Goal: Transaction & Acquisition: Purchase product/service

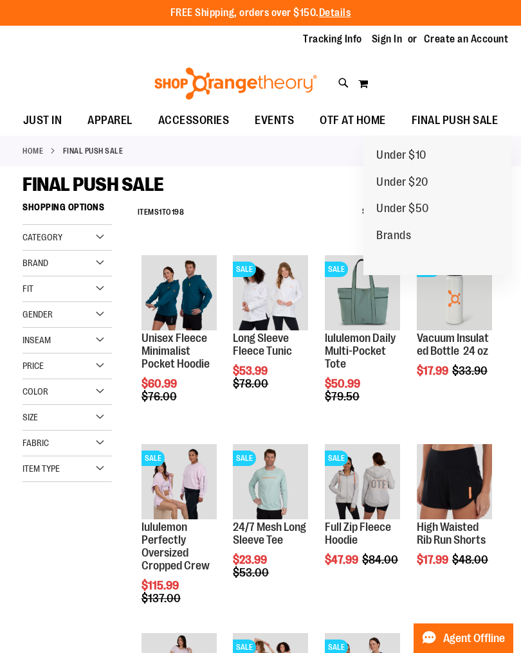
click at [399, 177] on span "Under $20" at bounding box center [402, 184] width 52 height 16
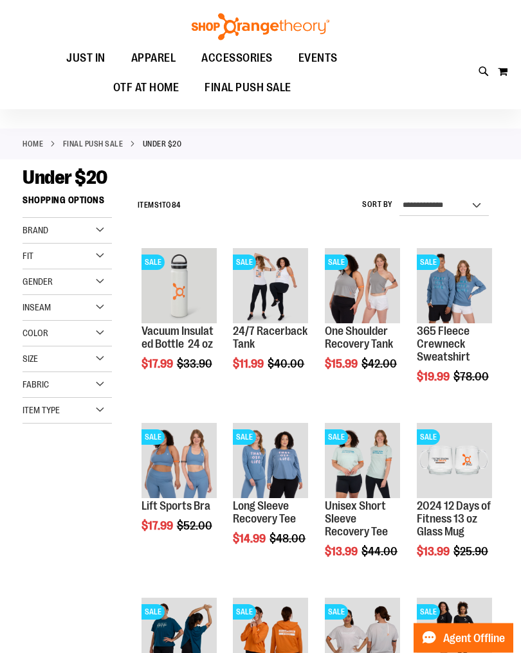
scroll to position [7, 0]
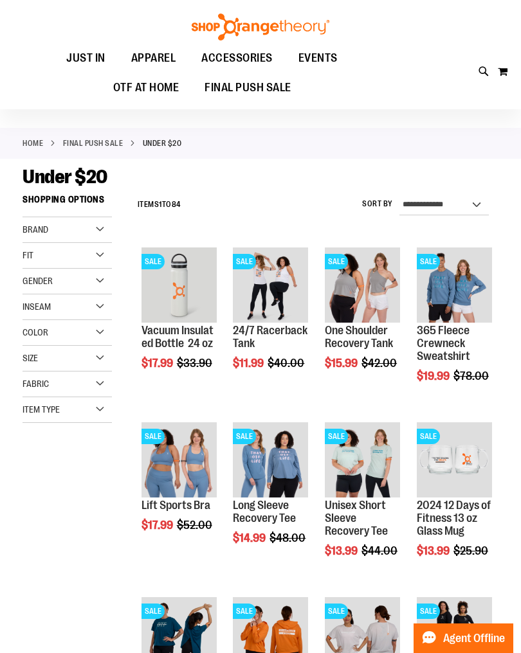
click at [468, 453] on span "Quickview" at bounding box center [447, 469] width 61 height 33
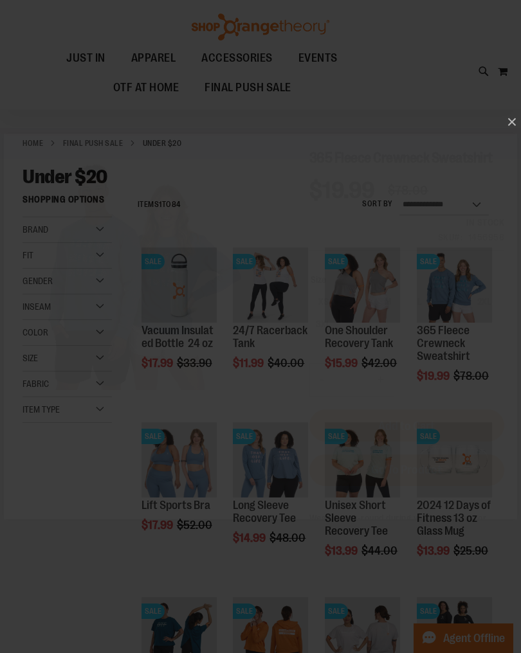
scroll to position [0, 0]
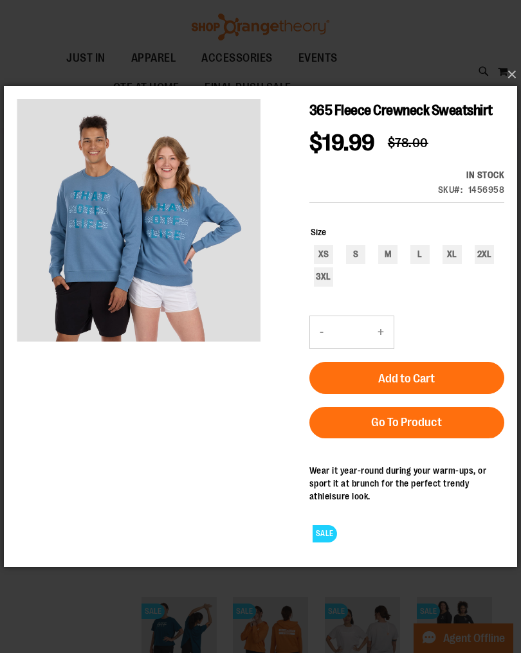
click at [513, 84] on button "×" at bounding box center [264, 74] width 513 height 28
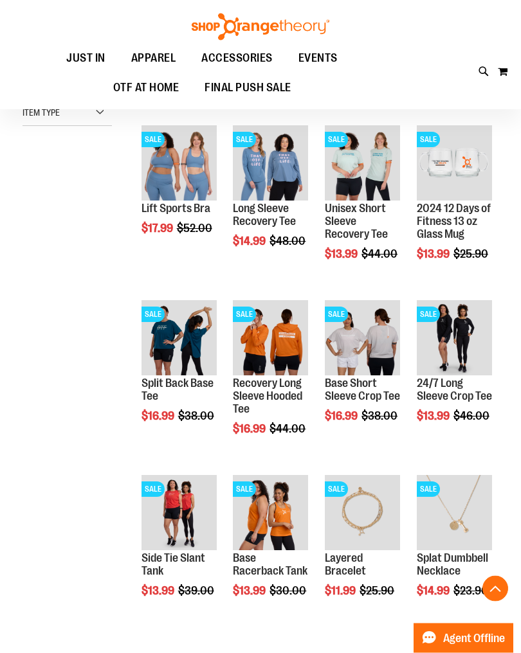
scroll to position [304, 0]
click at [287, 506] on span "Quickview" at bounding box center [263, 522] width 61 height 33
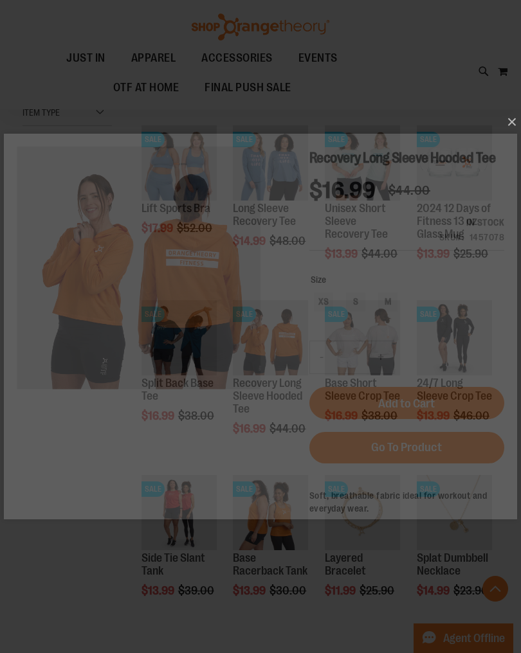
scroll to position [0, 0]
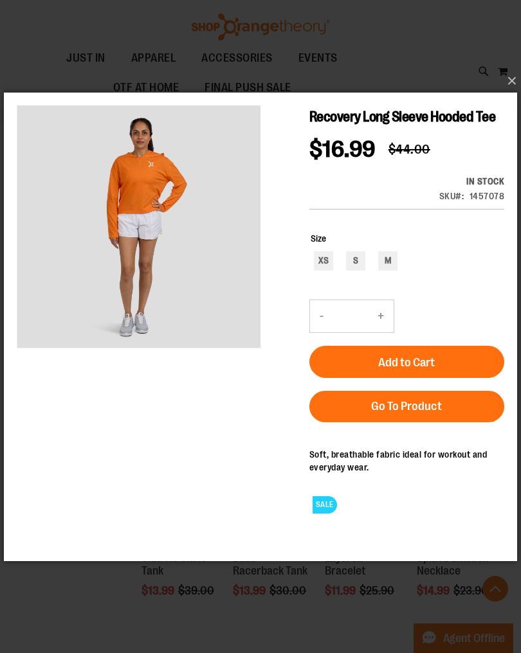
click at [517, 88] on button "×" at bounding box center [264, 81] width 513 height 28
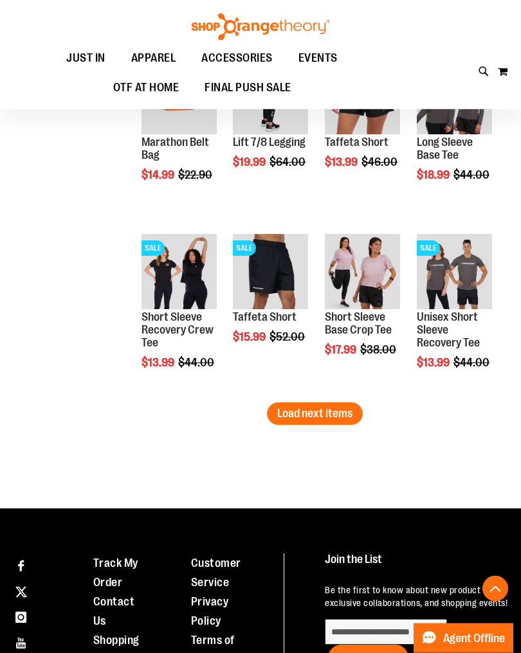
scroll to position [1420, 0]
click at [320, 416] on span "Load next items" at bounding box center [314, 413] width 75 height 13
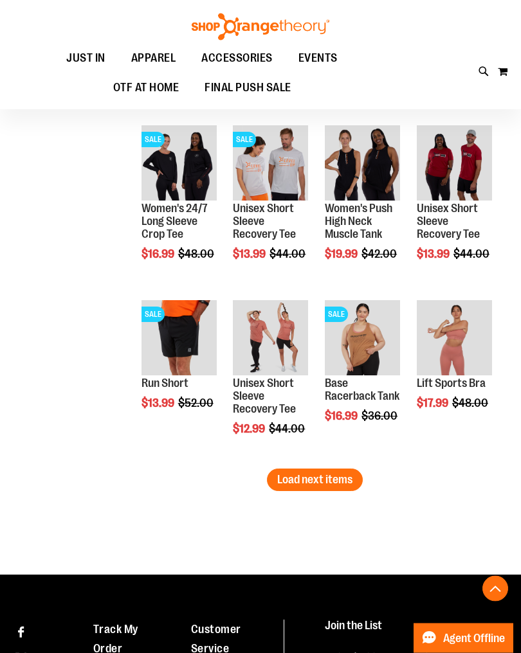
scroll to position [1881, 0]
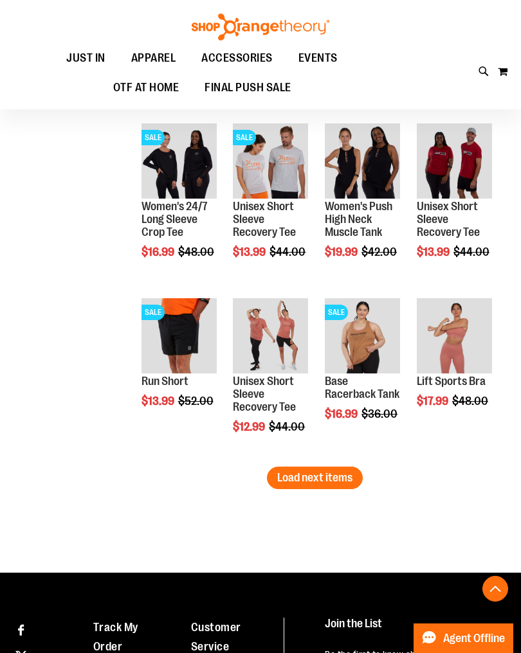
click at [320, 479] on span "Load next items" at bounding box center [314, 477] width 75 height 13
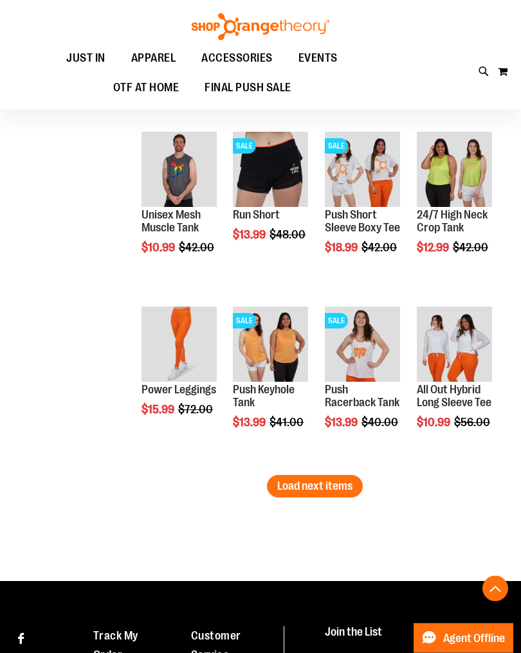
scroll to position [2397, 0]
click at [182, 487] on span "Quickview" at bounding box center [171, 503] width 61 height 33
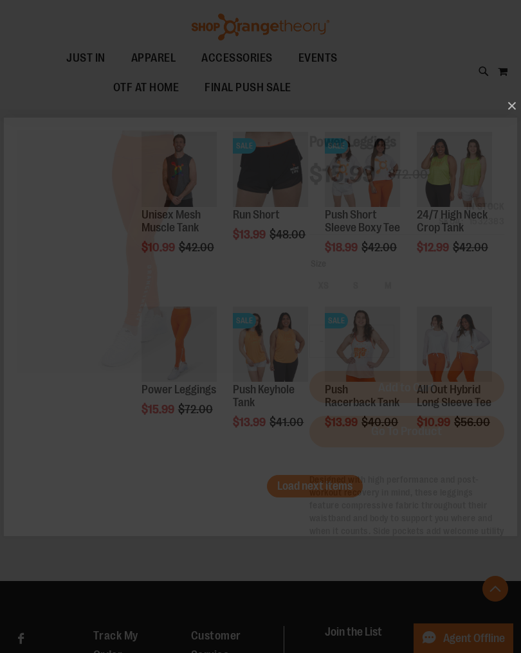
scroll to position [0, 0]
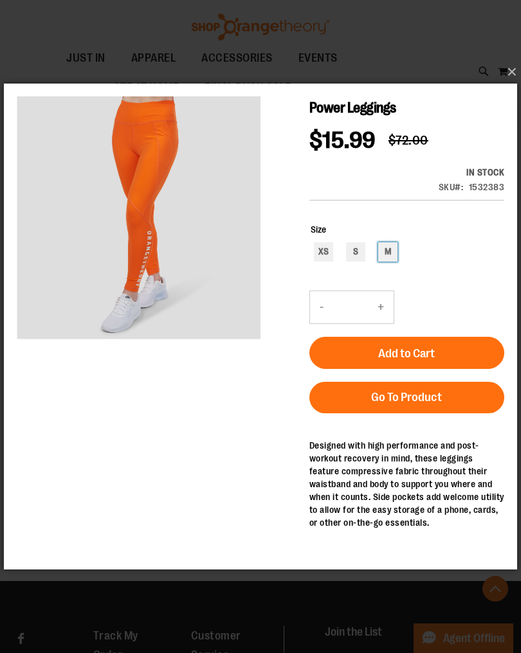
click at [394, 251] on div "M" at bounding box center [387, 251] width 19 height 19
type input "***"
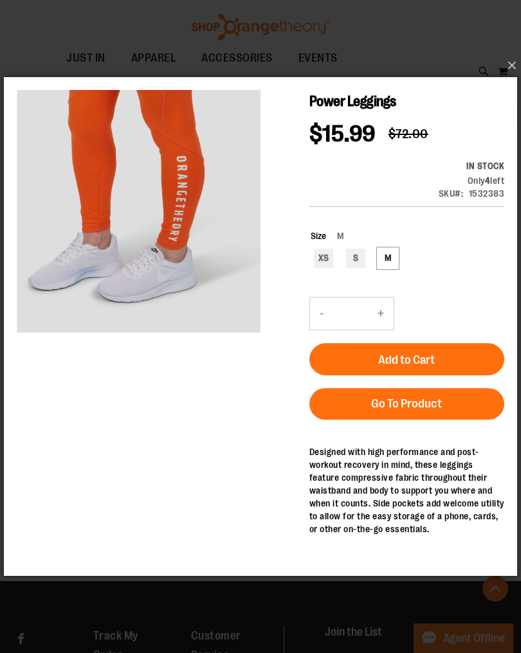
click at [432, 360] on span "Add to Cart" at bounding box center [406, 360] width 57 height 14
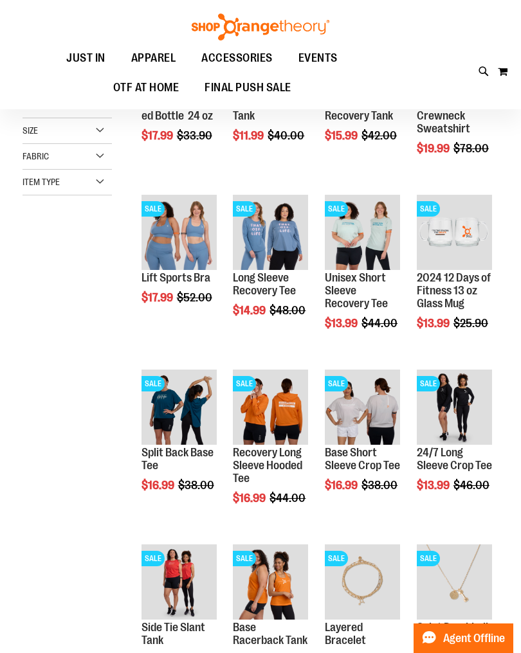
scroll to position [3, 0]
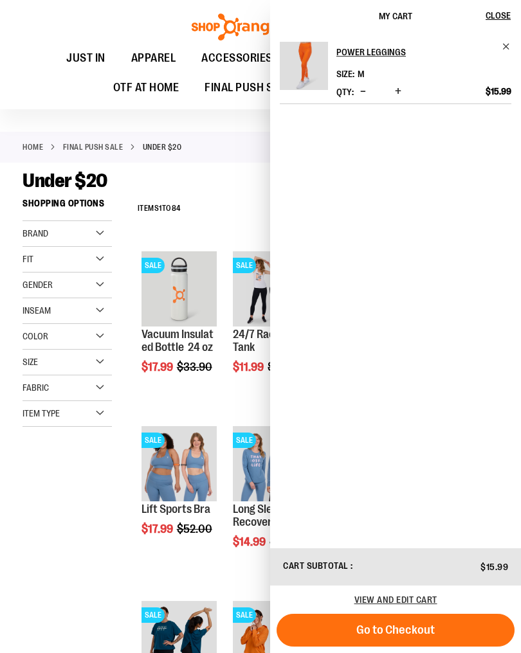
click at [494, 17] on span "Close" at bounding box center [498, 15] width 25 height 10
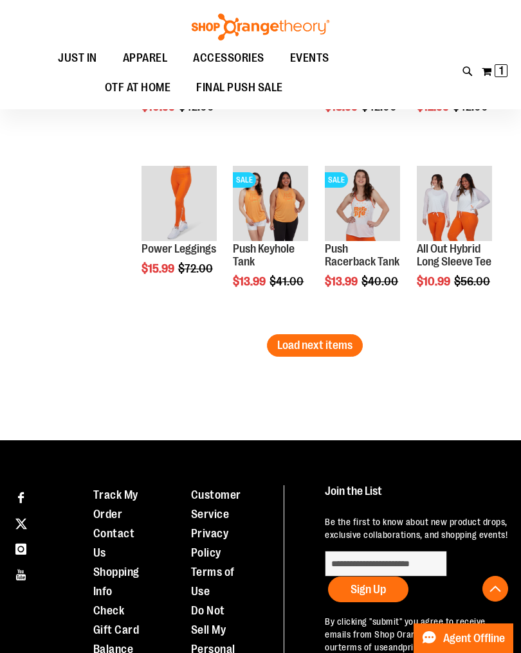
scroll to position [2571, 0]
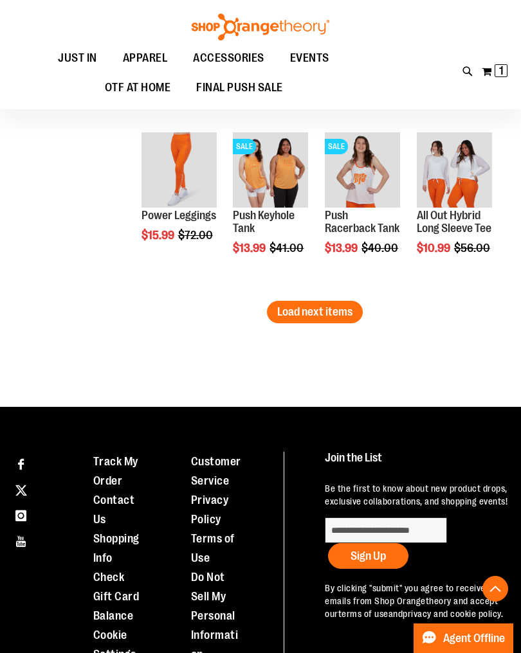
click at [328, 313] on span "Load next items" at bounding box center [314, 312] width 75 height 13
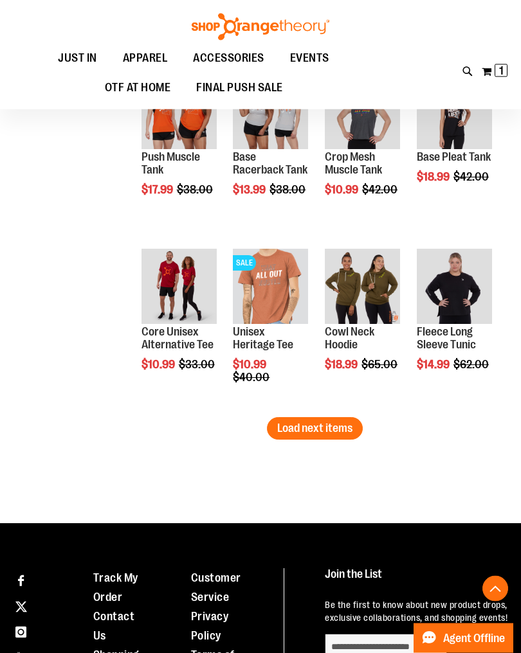
scroll to position [2980, 0]
click at [468, 442] on span "Quickview" at bounding box center [447, 458] width 61 height 33
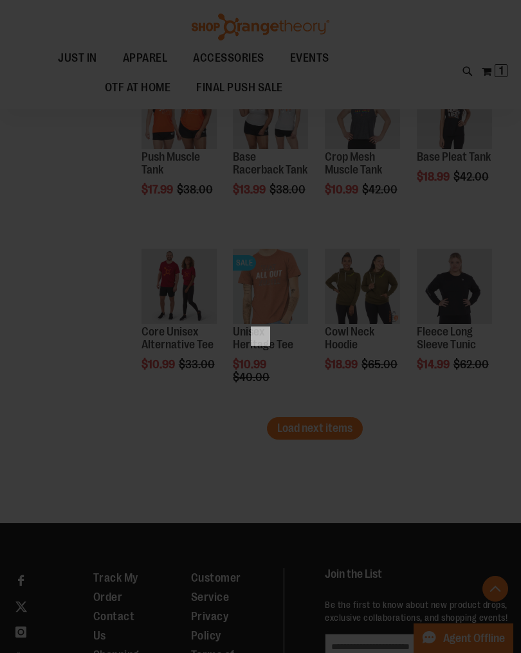
scroll to position [0, 0]
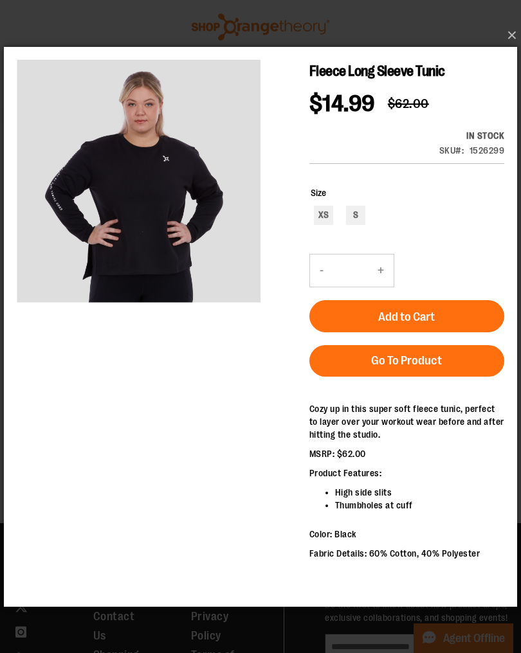
click at [514, 43] on button "×" at bounding box center [264, 35] width 513 height 28
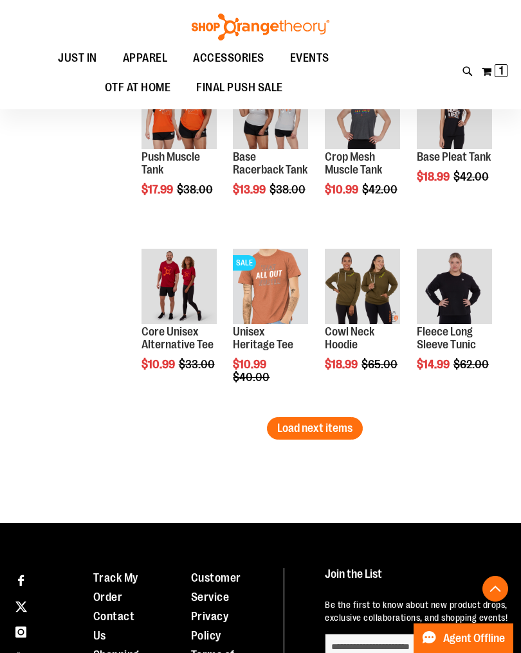
click at [320, 424] on span "Load next items" at bounding box center [314, 428] width 75 height 13
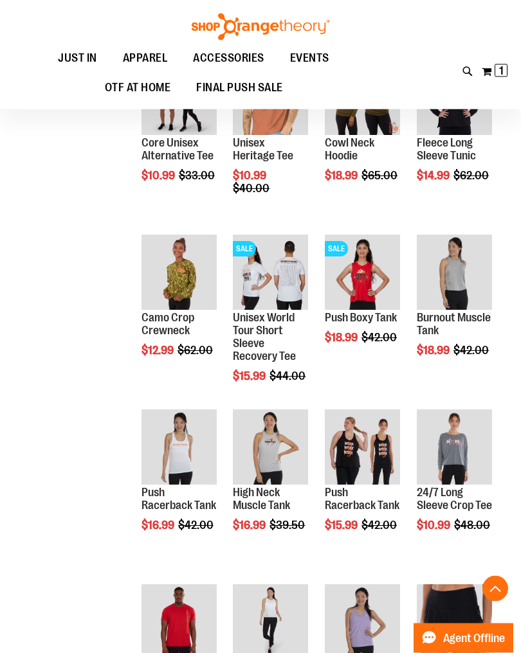
scroll to position [3170, 0]
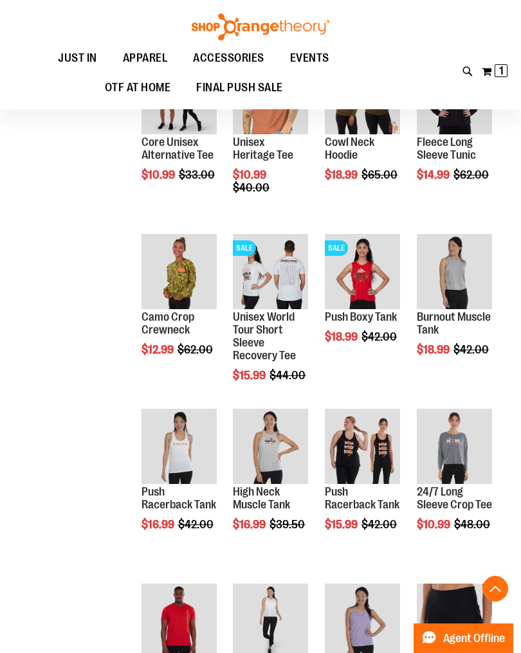
click at [185, 427] on span "Quickview" at bounding box center [171, 443] width 61 height 33
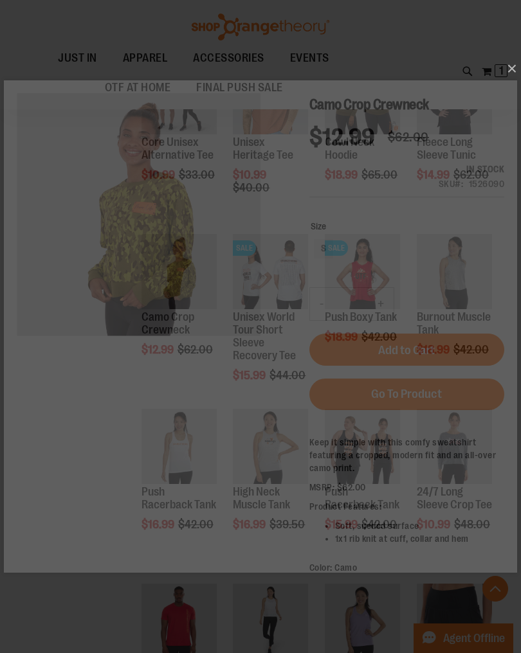
scroll to position [0, 0]
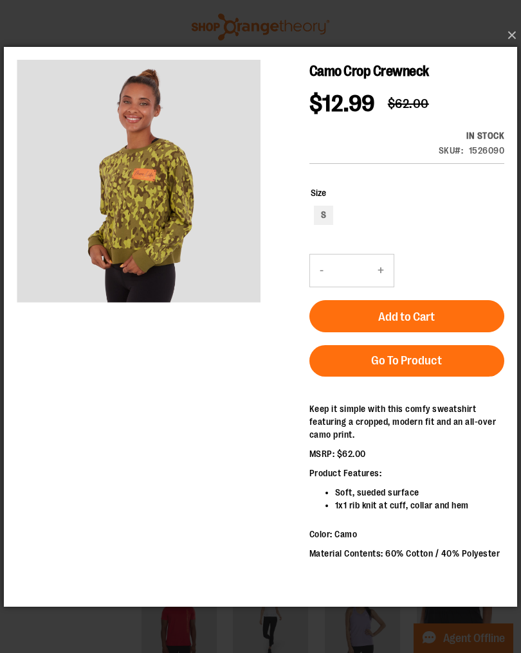
click at [512, 46] on button "×" at bounding box center [264, 35] width 513 height 28
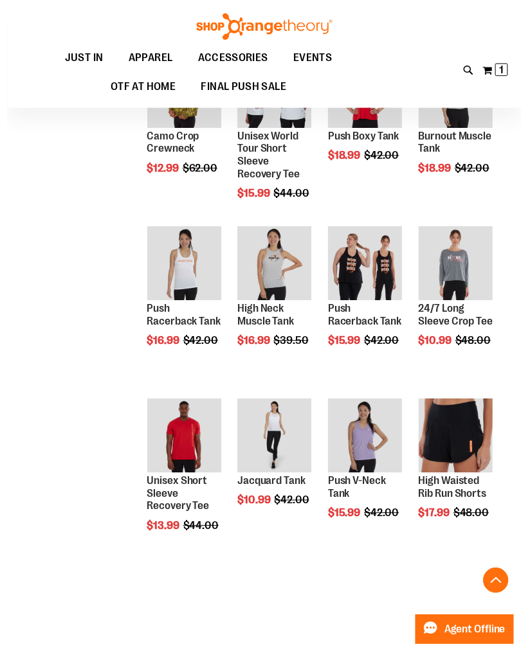
scroll to position [3393, 0]
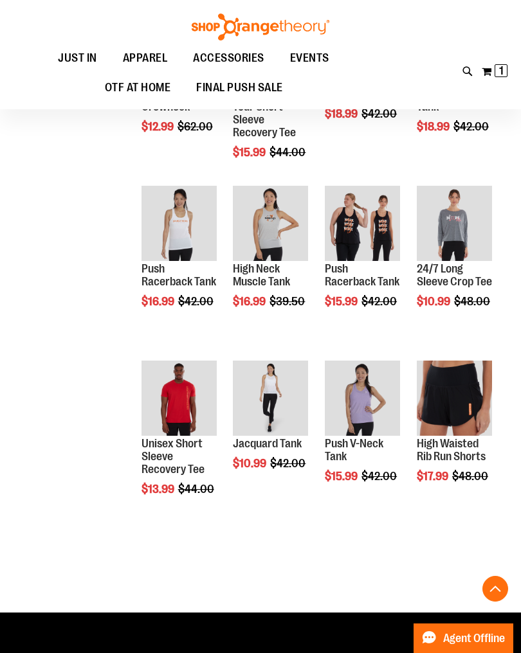
click at [477, 379] on span "Quickview" at bounding box center [447, 395] width 61 height 33
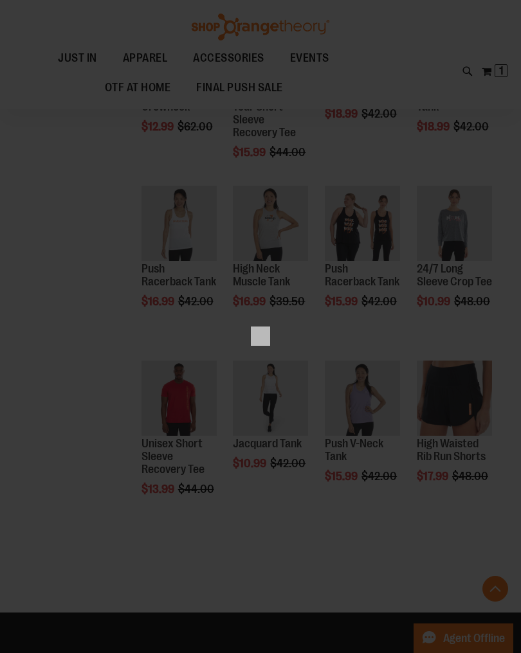
scroll to position [0, 0]
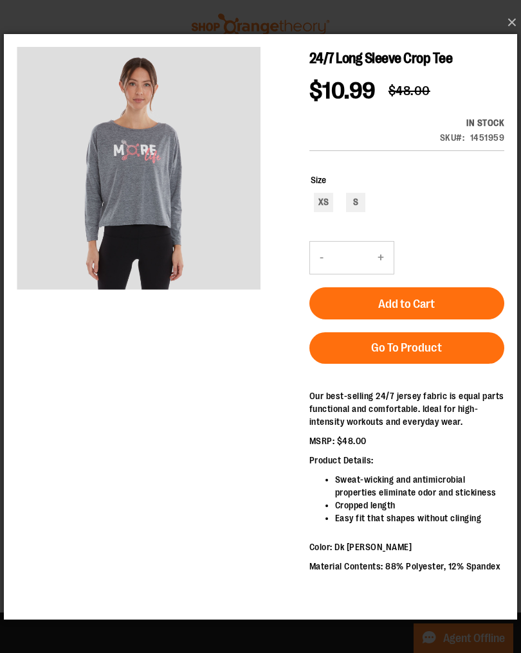
click at [515, 29] on button "×" at bounding box center [264, 22] width 513 height 28
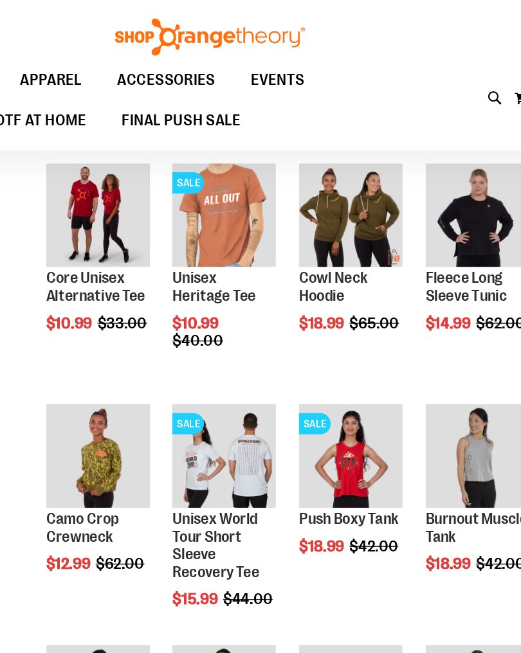
scroll to position [3110, 0]
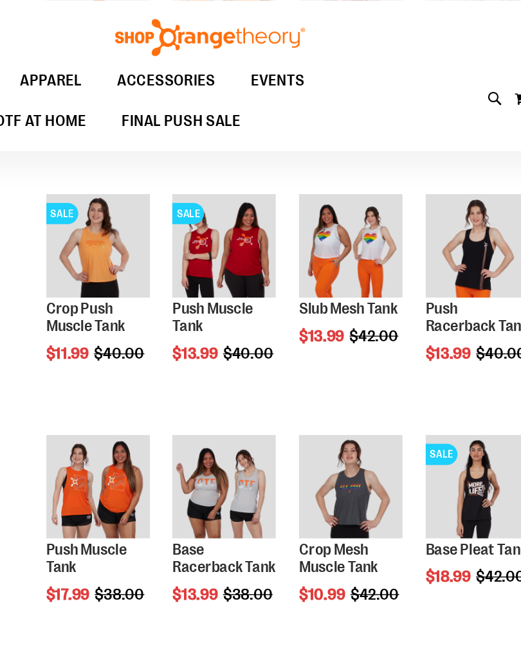
scroll to position [2737, 0]
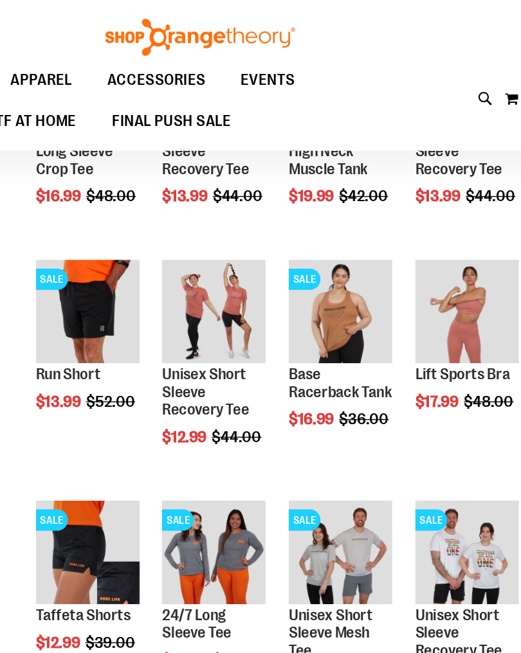
scroll to position [1990, 0]
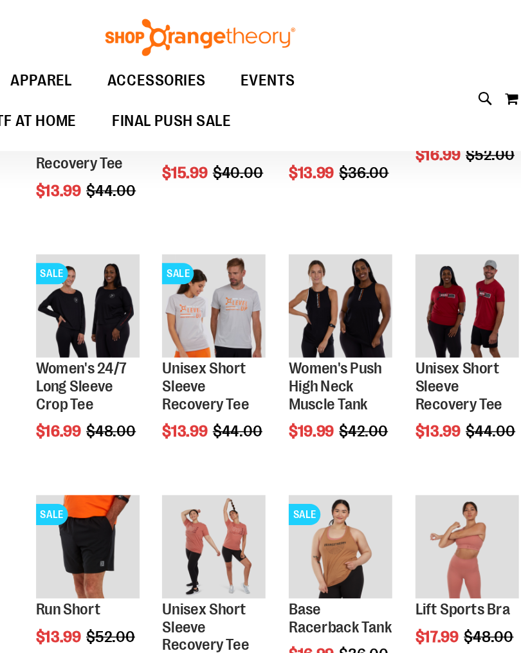
scroll to position [1820, 0]
click at [141, 390] on span "Quickview" at bounding box center [171, 406] width 61 height 33
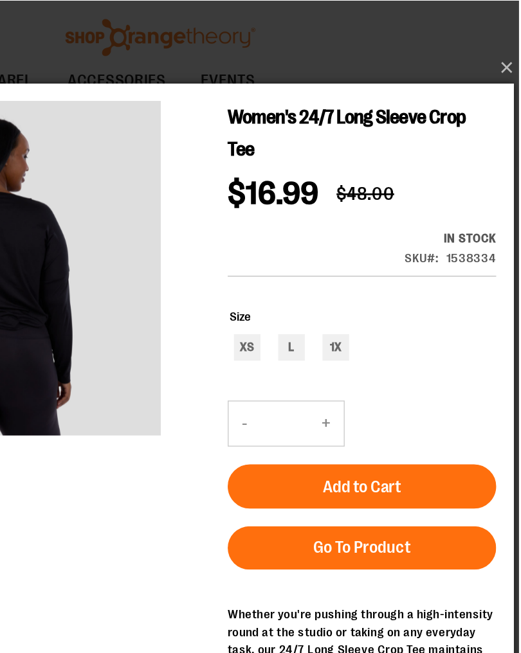
scroll to position [1441, 0]
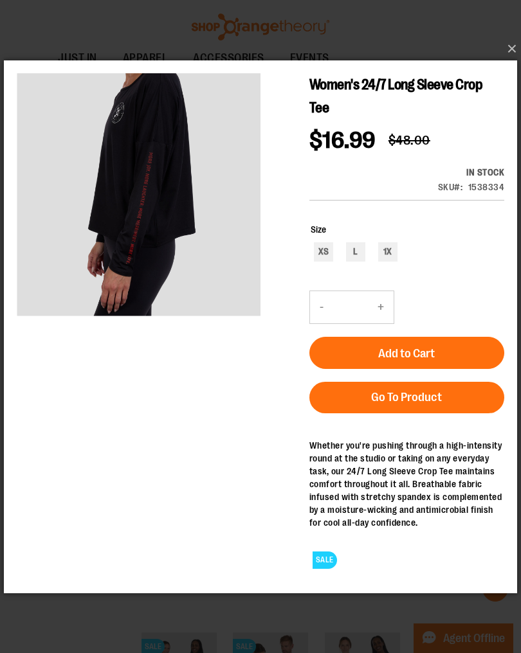
scroll to position [1374, 0]
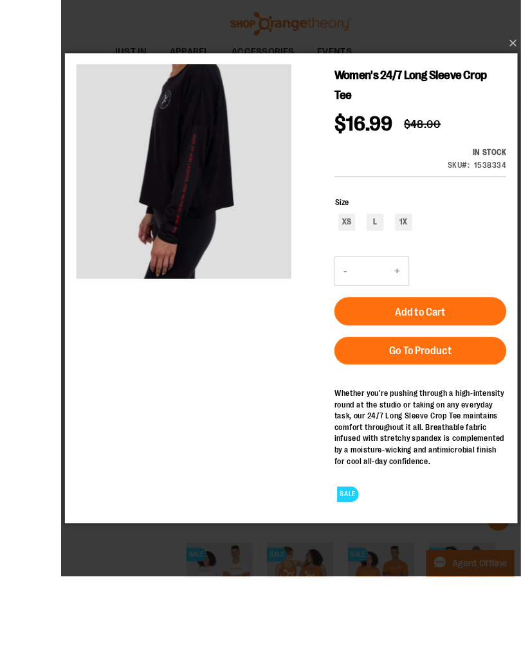
scroll to position [1318, 0]
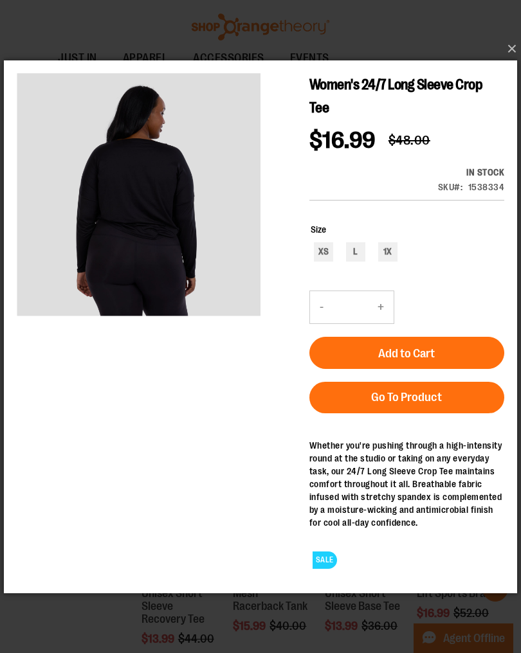
click at [504, 54] on button "×" at bounding box center [264, 49] width 513 height 28
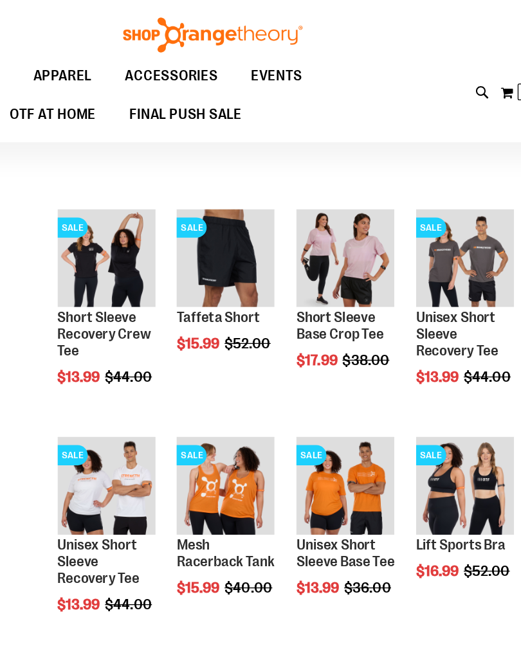
scroll to position [1486, 0]
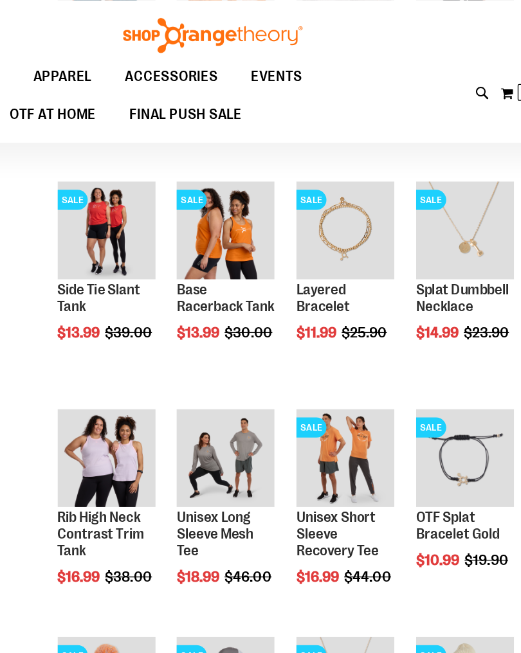
scroll to position [640, 0]
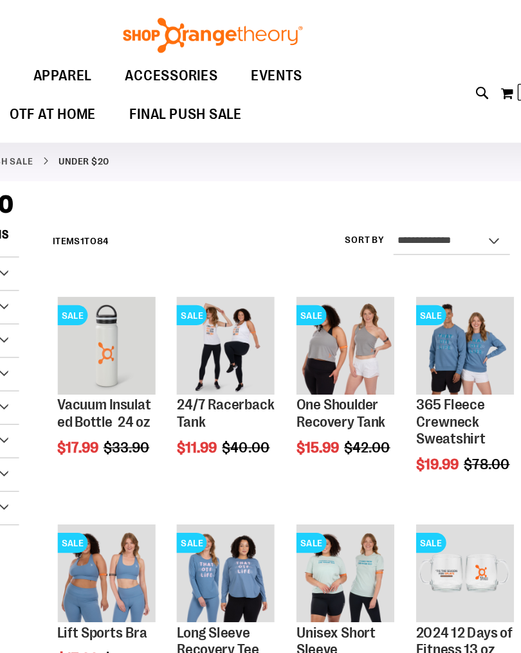
scroll to position [6, 0]
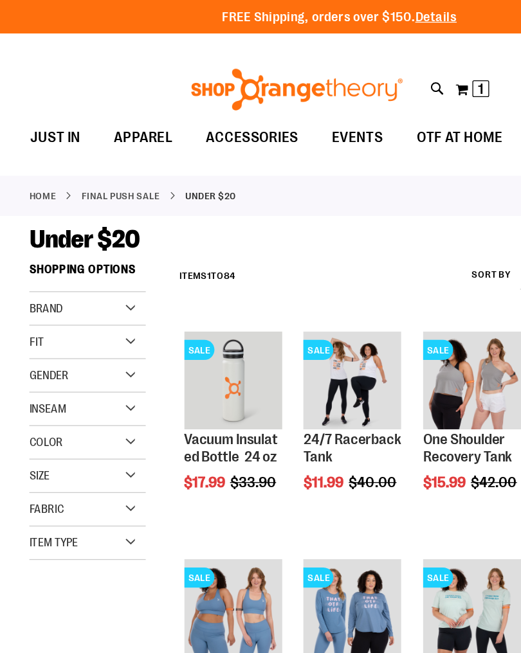
click at [254, 69] on img at bounding box center [228, 69] width 167 height 32
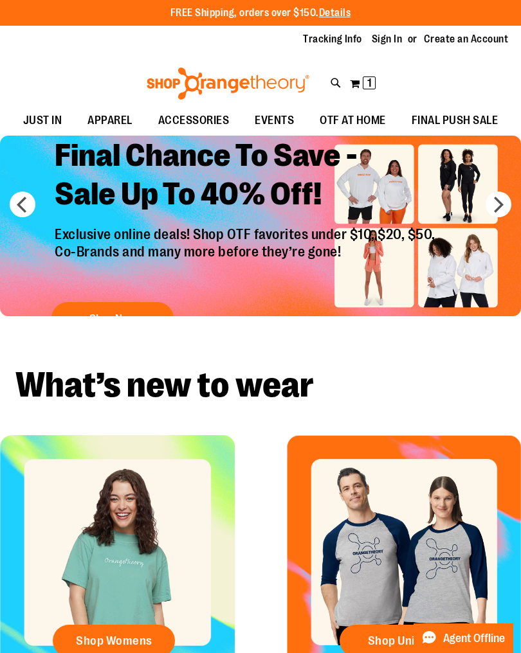
click at [273, 175] on h2 "Final Chance To Save - Sale Up To 40% Off!" at bounding box center [246, 177] width 403 height 100
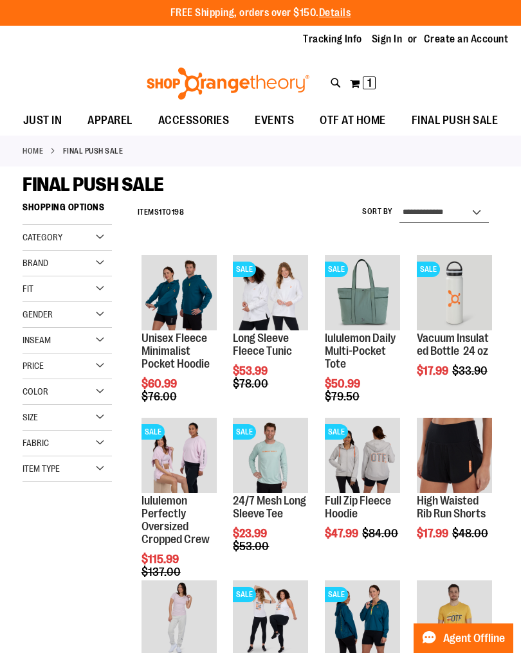
click at [482, 213] on select "**********" at bounding box center [443, 213] width 89 height 21
select select "*********"
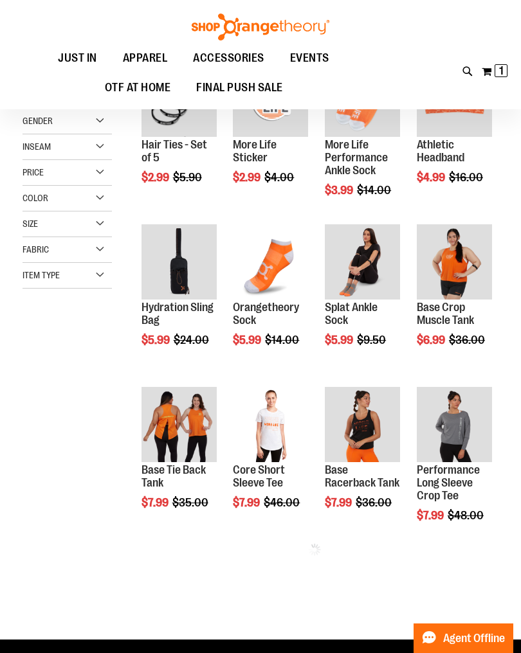
scroll to position [196, 0]
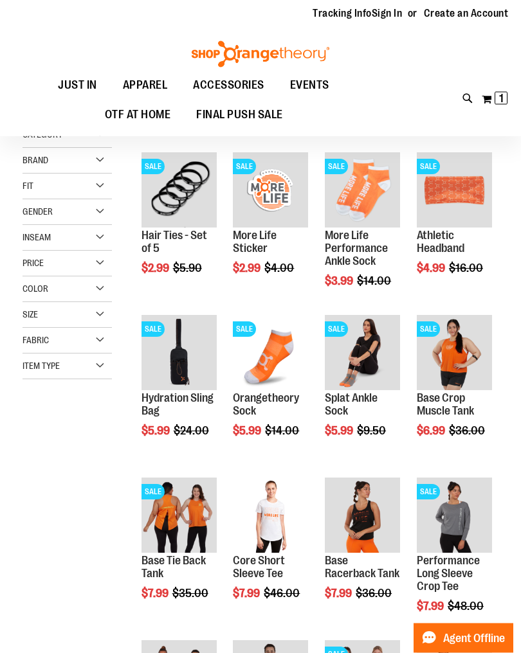
scroll to position [102, 0]
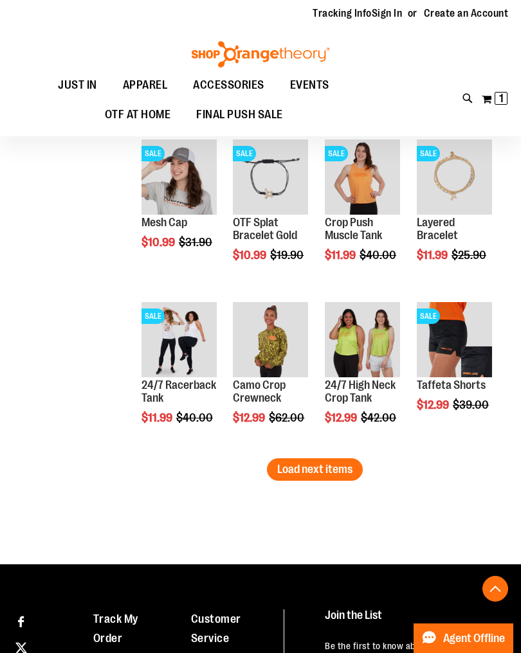
scroll to position [1258, 0]
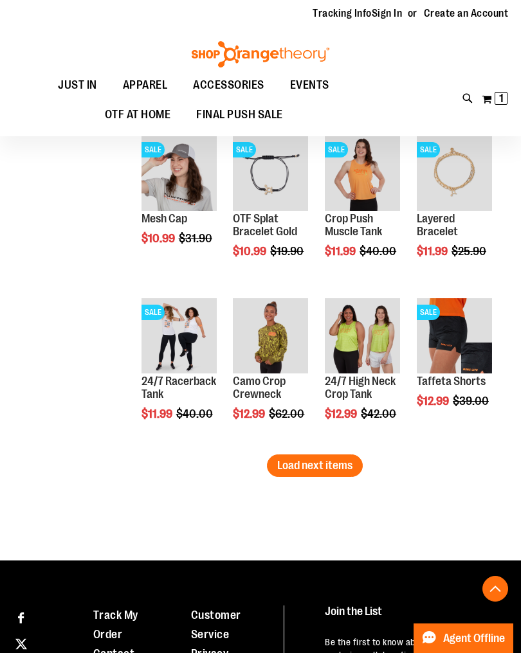
click at [338, 460] on span "Load next items" at bounding box center [314, 465] width 75 height 13
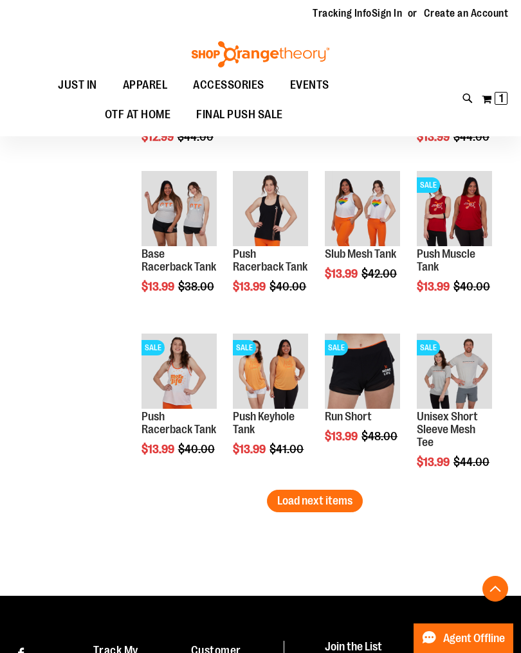
scroll to position [1716, 0]
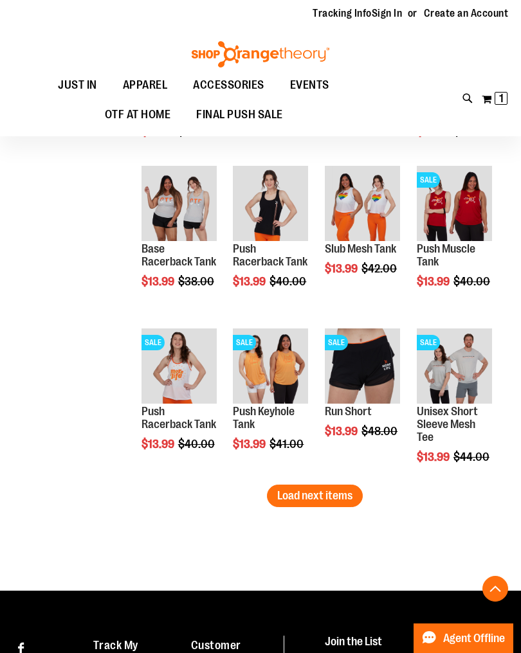
click at [327, 489] on span "Load next items" at bounding box center [314, 495] width 75 height 13
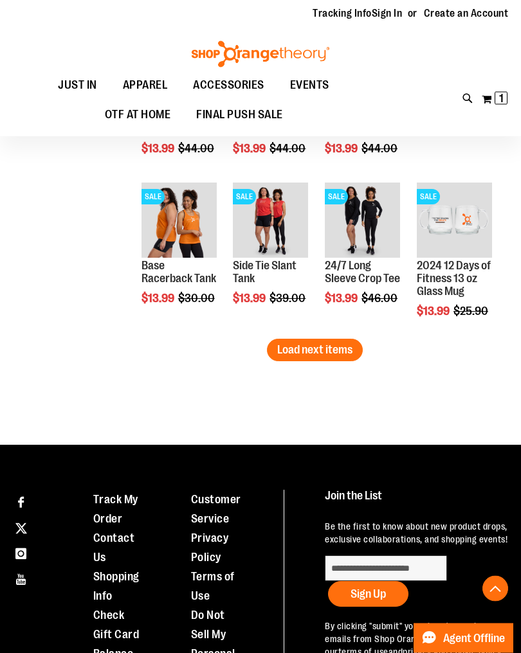
scroll to position [2350, 0]
click at [331, 353] on span "Load next items" at bounding box center [314, 349] width 75 height 13
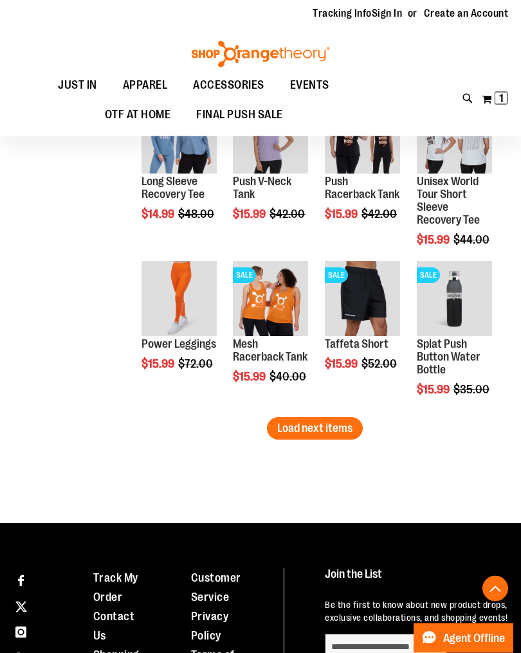
scroll to position [2760, 0]
click at [323, 430] on span "Load next items" at bounding box center [314, 428] width 75 height 13
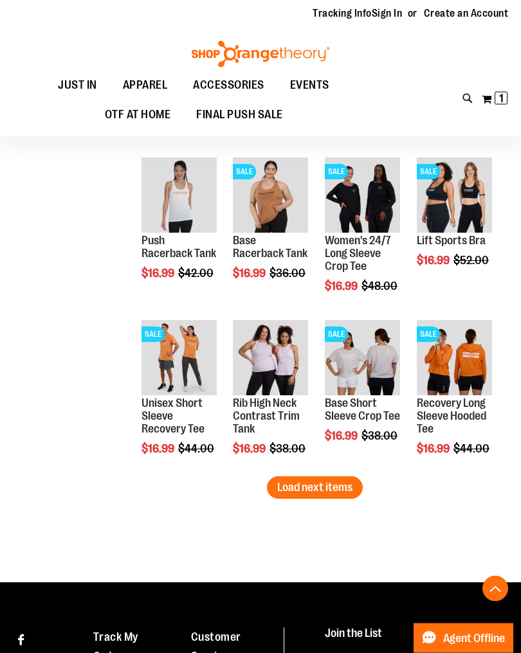
scroll to position [3197, 0]
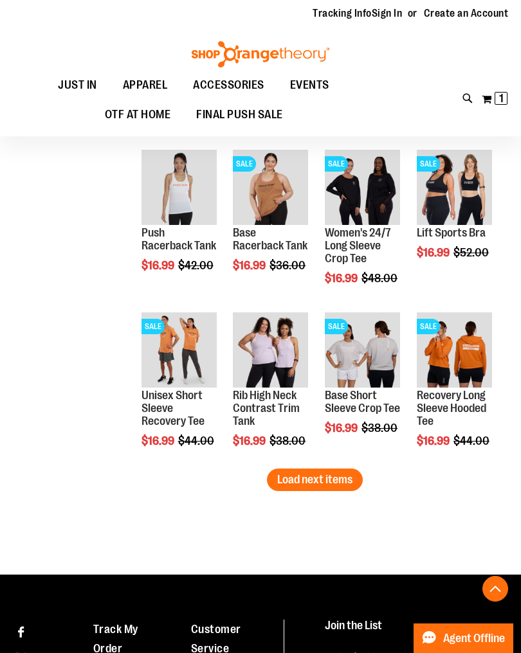
click at [322, 479] on span "Load next items" at bounding box center [314, 479] width 75 height 13
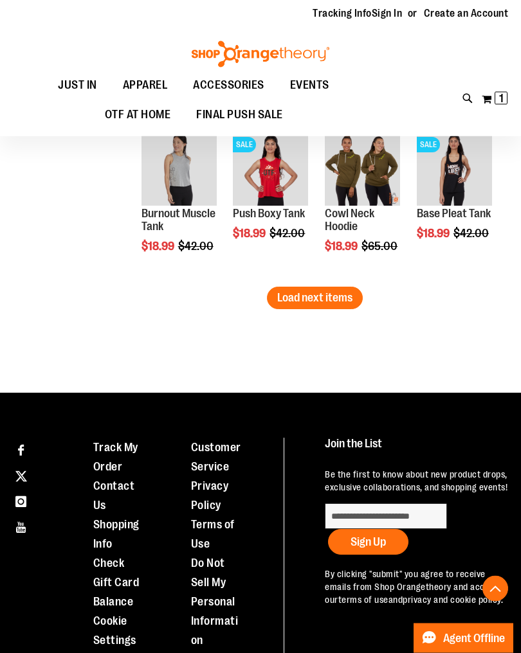
scroll to position [3867, 0]
click at [333, 300] on span "Load next items" at bounding box center [314, 297] width 75 height 13
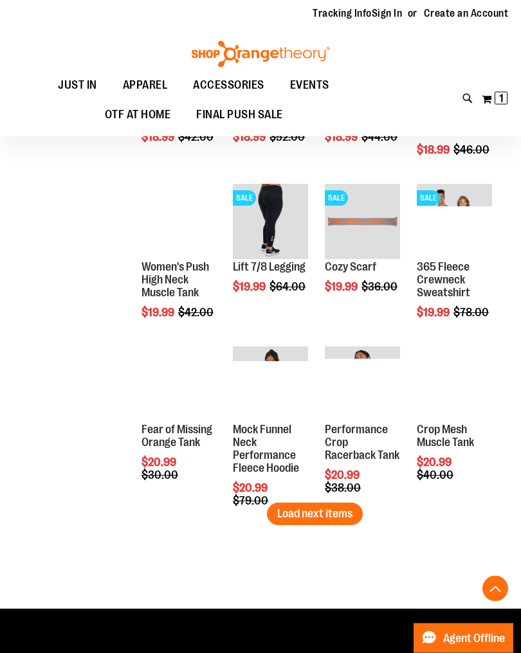
scroll to position [4139, 0]
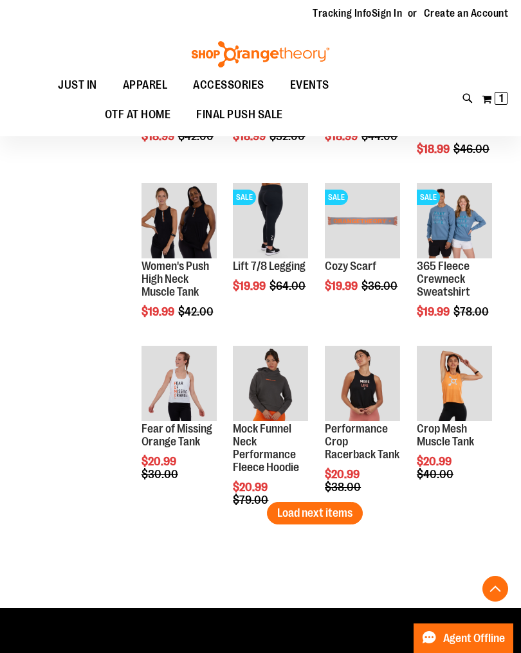
click at [264, 578] on span "Quickview" at bounding box center [263, 594] width 61 height 33
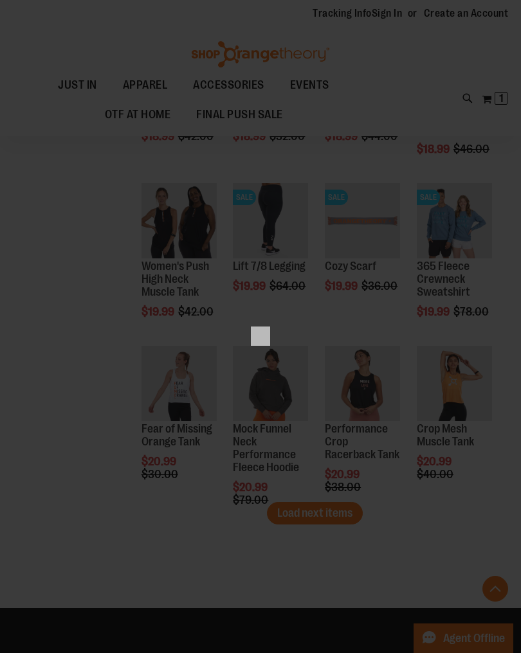
scroll to position [0, 0]
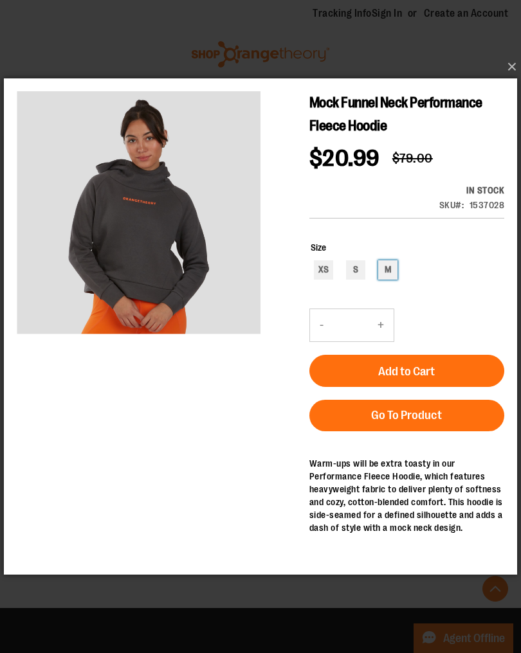
click at [395, 268] on div "M" at bounding box center [387, 269] width 19 height 19
type input "***"
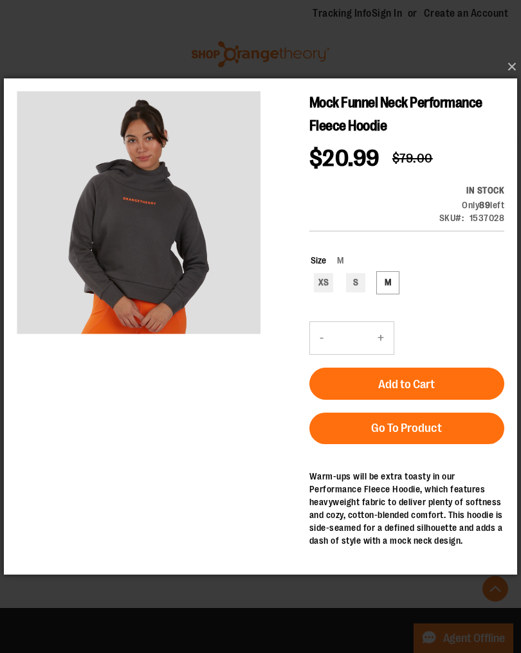
click at [464, 377] on button "Add to Cart" at bounding box center [406, 384] width 195 height 32
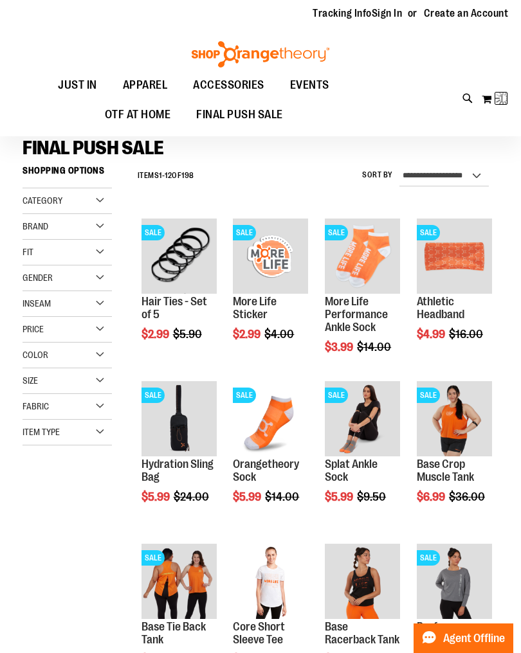
scroll to position [1, 0]
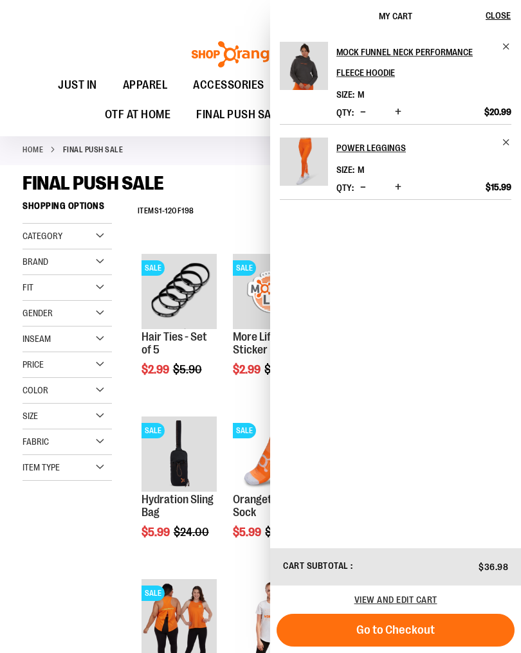
click at [501, 15] on span "Close" at bounding box center [498, 15] width 25 height 10
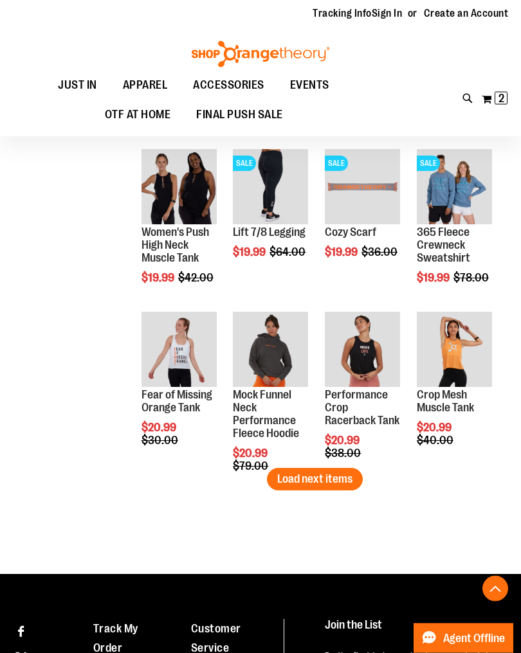
scroll to position [4177, 0]
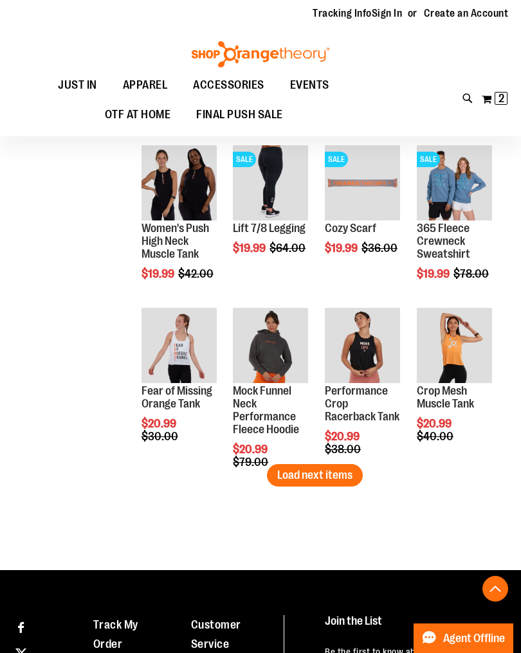
click at [319, 473] on span "Load next items" at bounding box center [314, 475] width 75 height 13
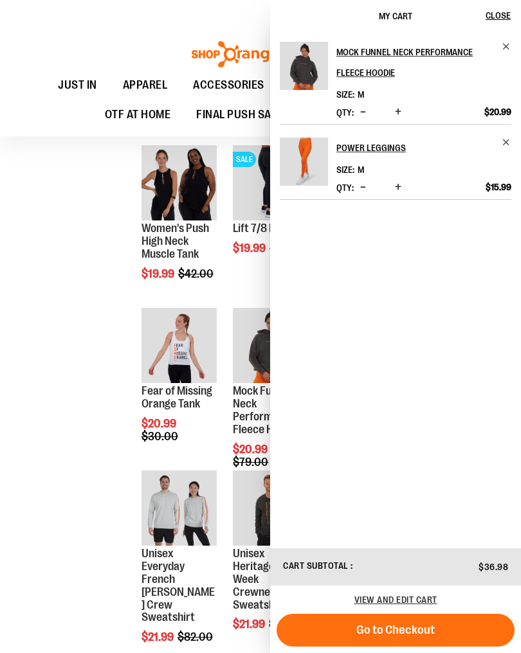
click at [493, 17] on span "Close" at bounding box center [498, 15] width 25 height 10
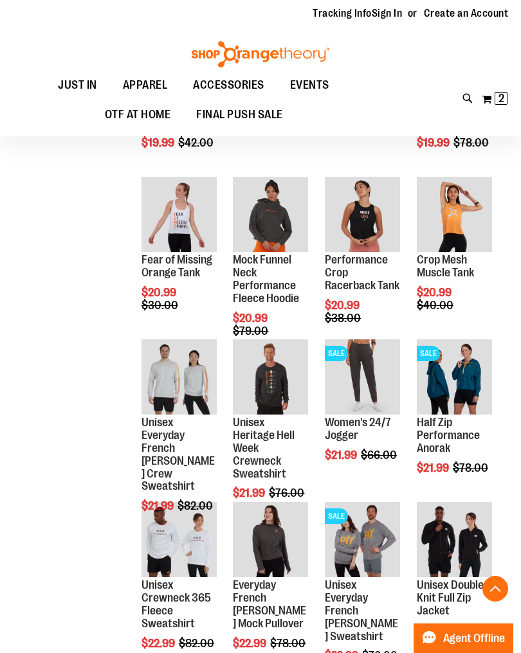
scroll to position [4314, 0]
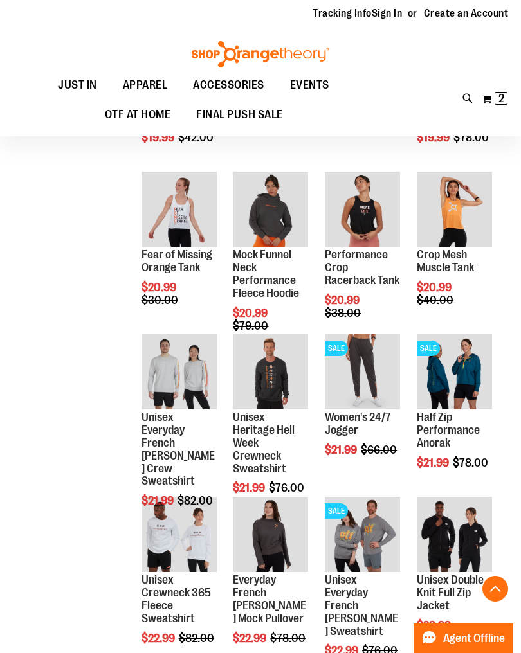
click at [187, 578] on span "Quickview" at bounding box center [171, 594] width 61 height 33
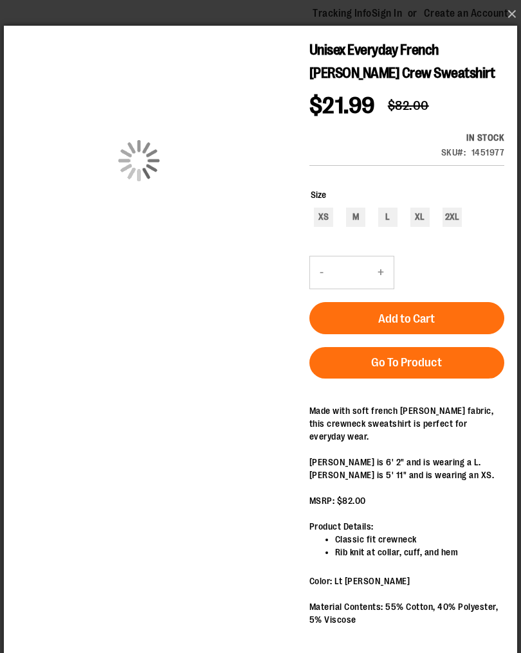
scroll to position [0, 0]
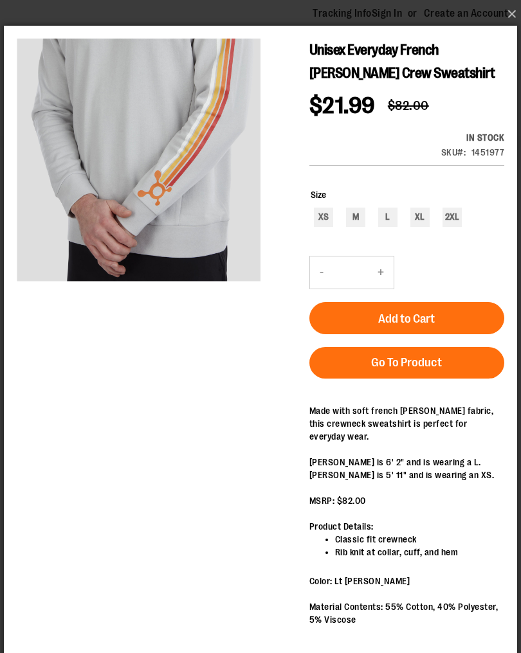
click at [515, 16] on button "×" at bounding box center [264, 14] width 513 height 28
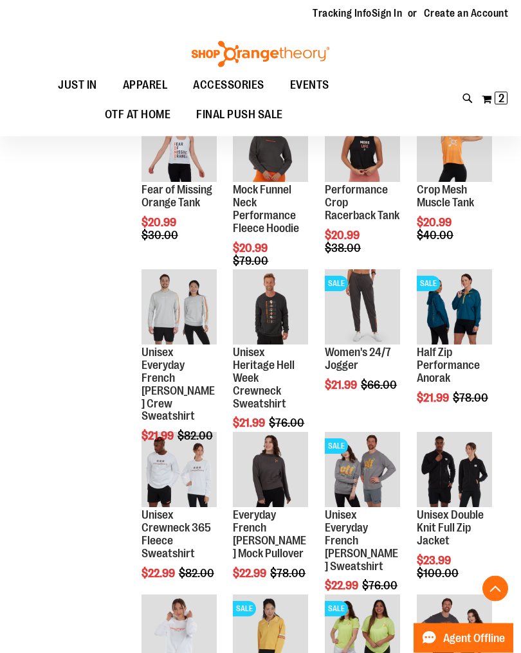
scroll to position [4379, 0]
click at [473, 475] on span "Quickview" at bounding box center [447, 491] width 61 height 33
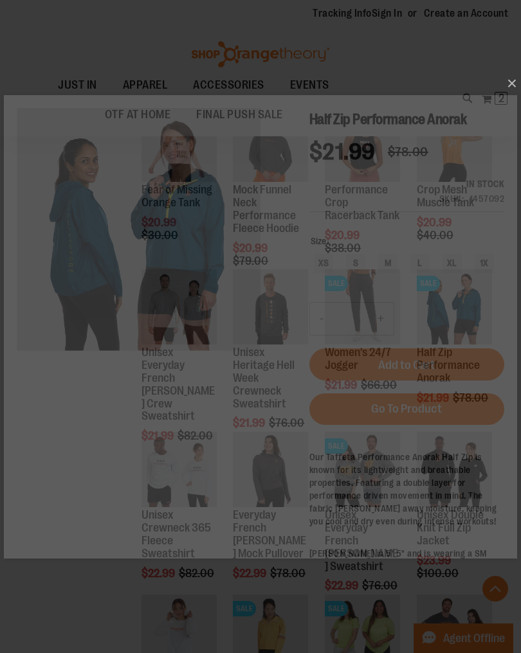
scroll to position [0, 0]
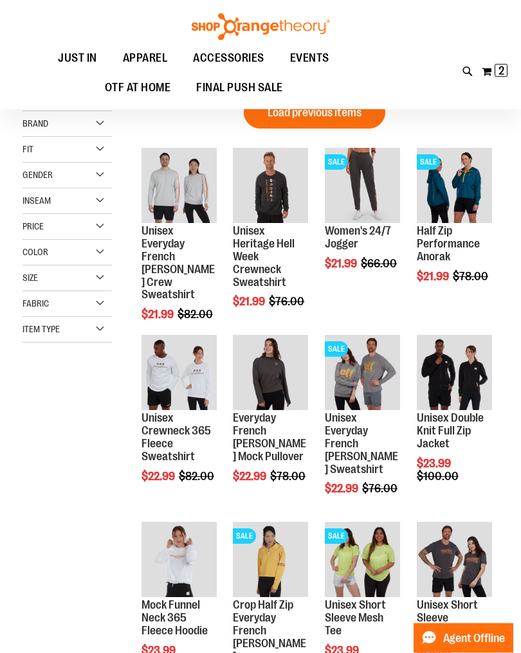
scroll to position [4, 0]
click at [478, 554] on span "Quickview" at bounding box center [447, 570] width 61 height 33
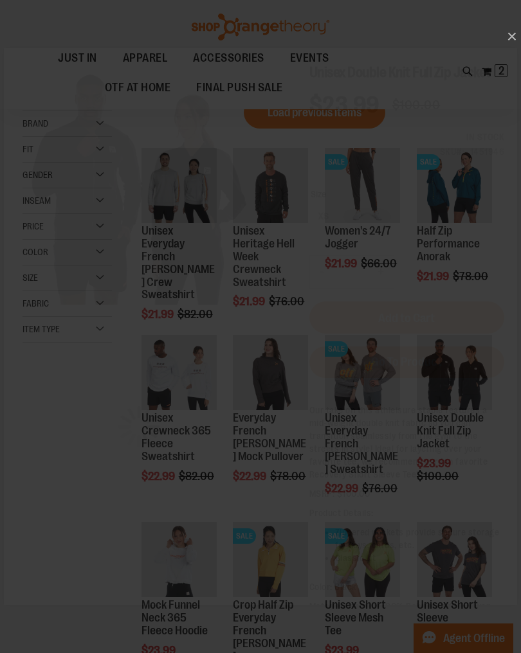
scroll to position [0, 0]
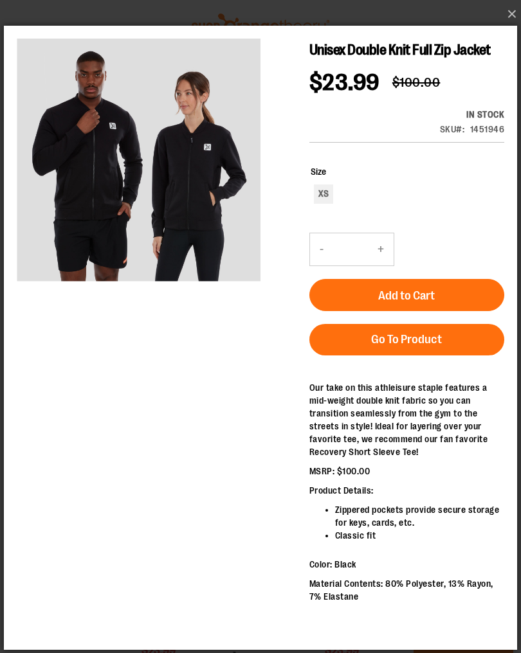
click at [512, 13] on button "×" at bounding box center [264, 14] width 513 height 28
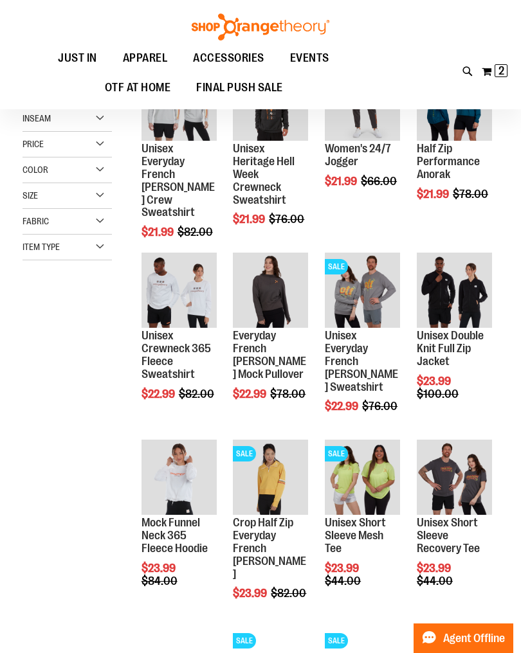
scroll to position [83, 0]
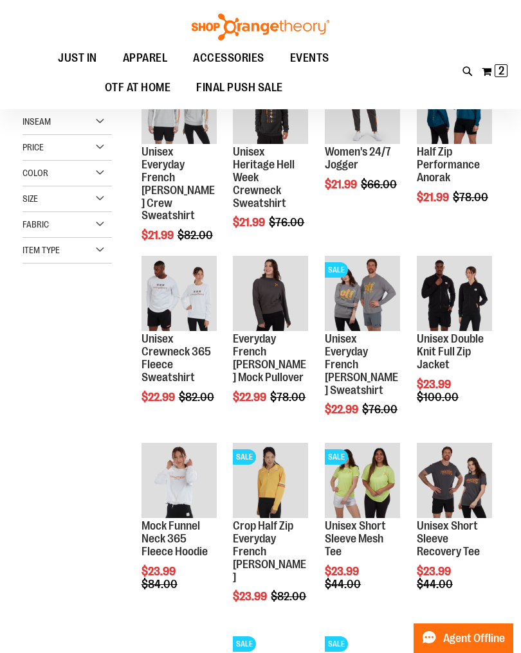
click at [176, 475] on span "Quickview" at bounding box center [171, 491] width 61 height 33
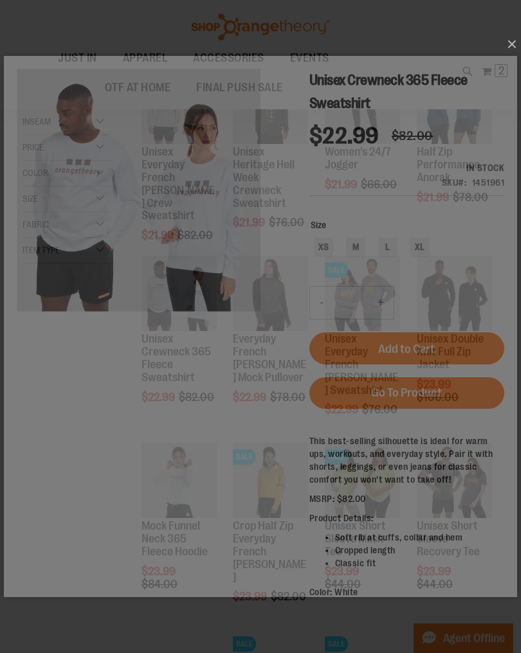
scroll to position [0, 0]
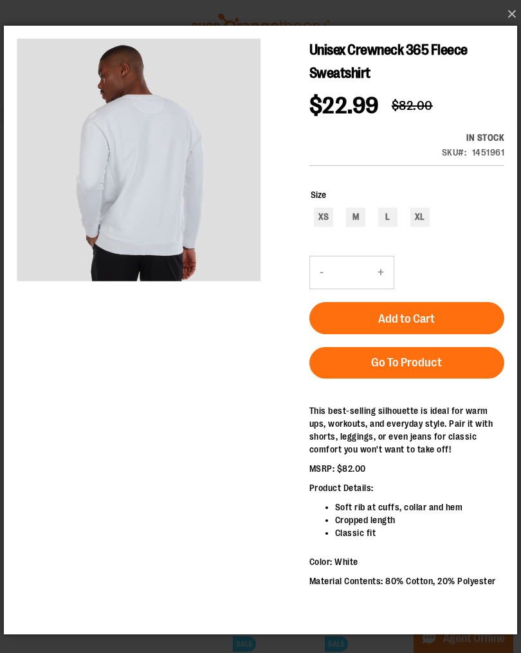
click at [504, 20] on button "×" at bounding box center [264, 14] width 513 height 28
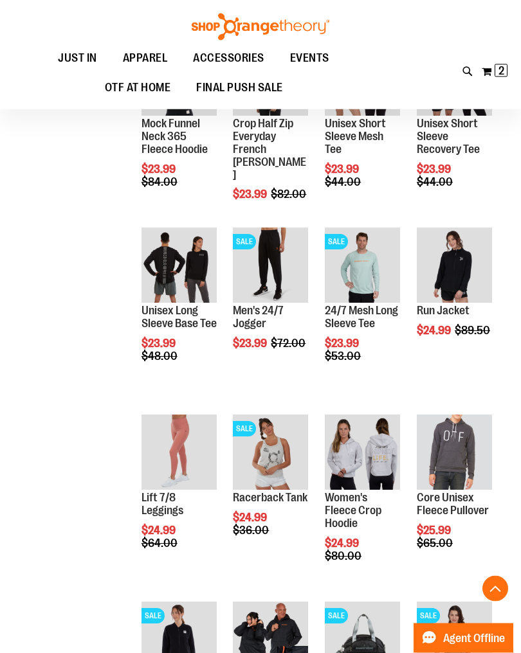
scroll to position [486, 0]
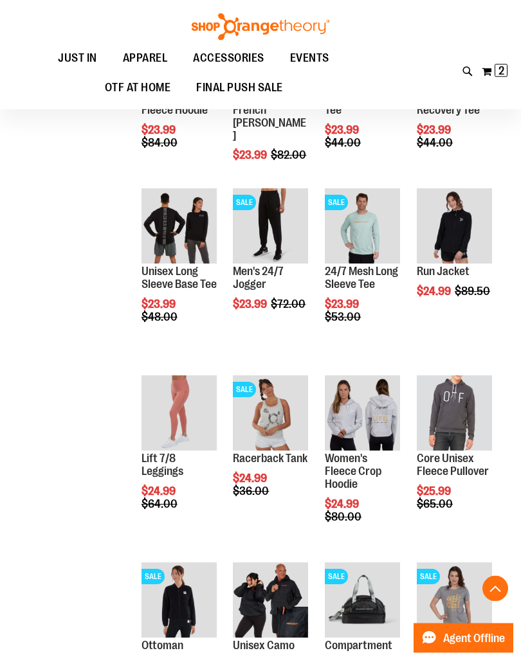
scroll to position [527, 0]
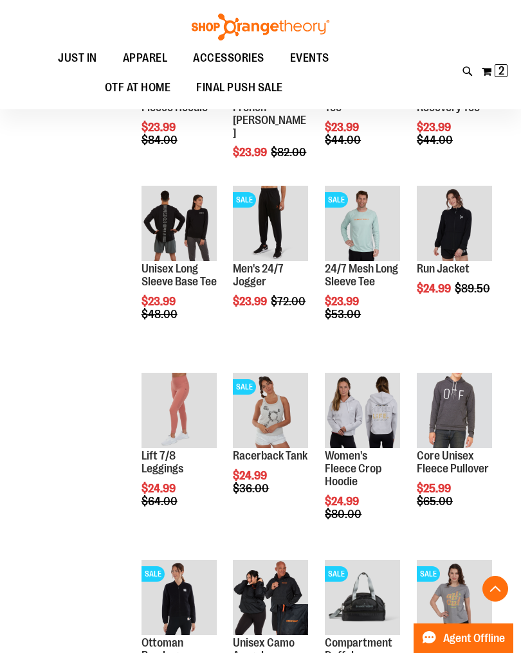
click at [462, 366] on span "Quickview" at bounding box center [447, 382] width 61 height 33
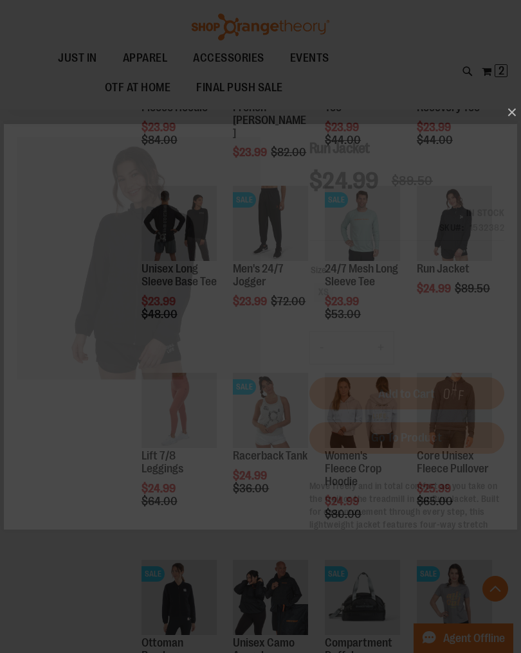
scroll to position [0, 0]
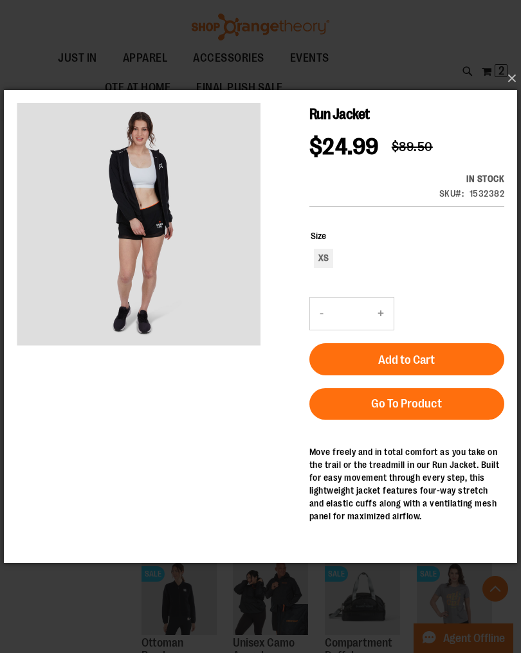
click at [509, 89] on button "×" at bounding box center [264, 78] width 513 height 28
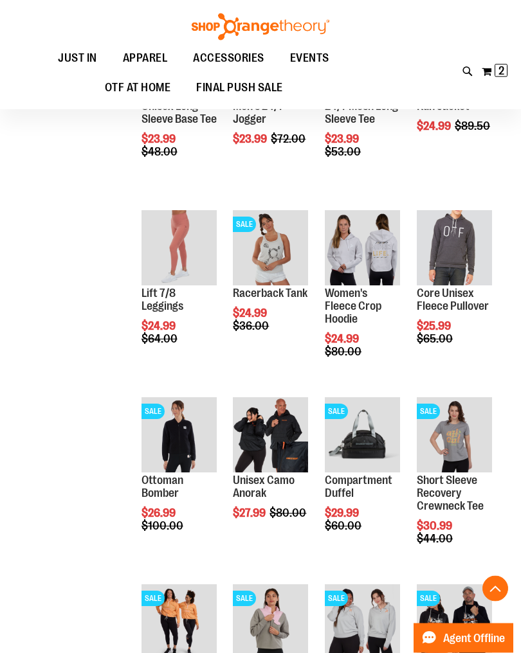
scroll to position [690, 0]
click at [368, 429] on span "Quickview" at bounding box center [355, 445] width 61 height 33
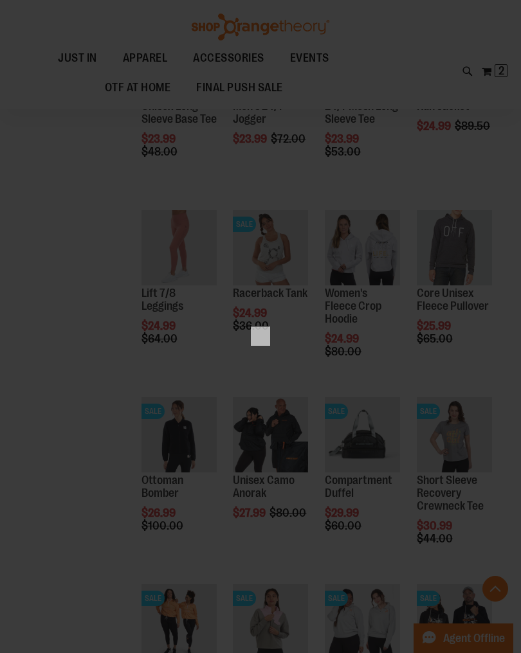
scroll to position [0, 0]
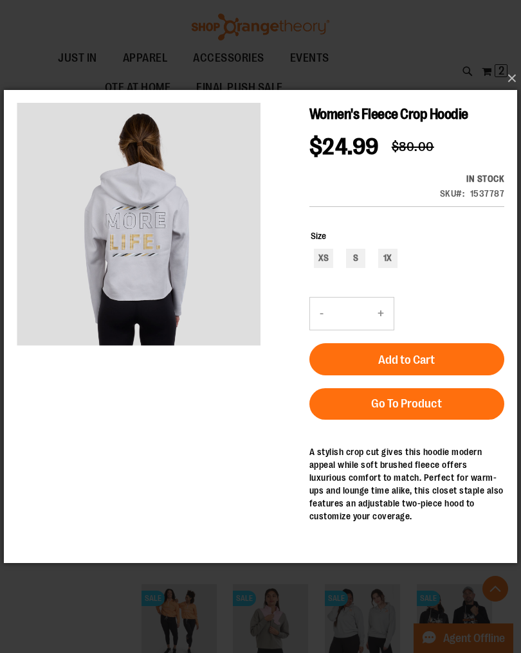
click at [510, 86] on button "×" at bounding box center [264, 78] width 513 height 28
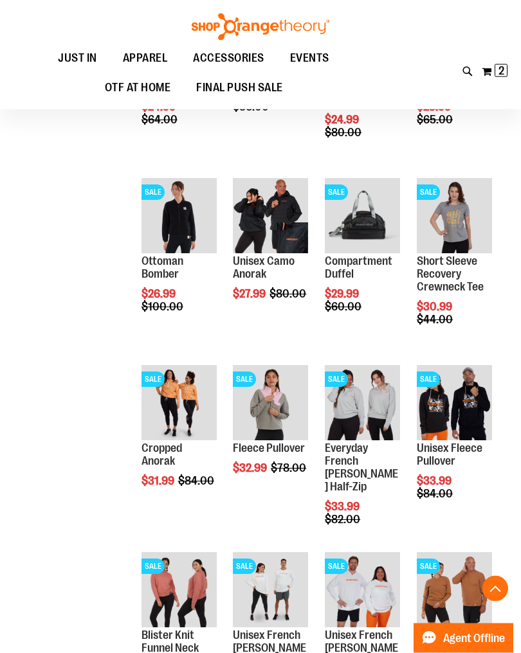
scroll to position [909, 0]
click at [189, 384] on span "Quickview" at bounding box center [171, 400] width 61 height 33
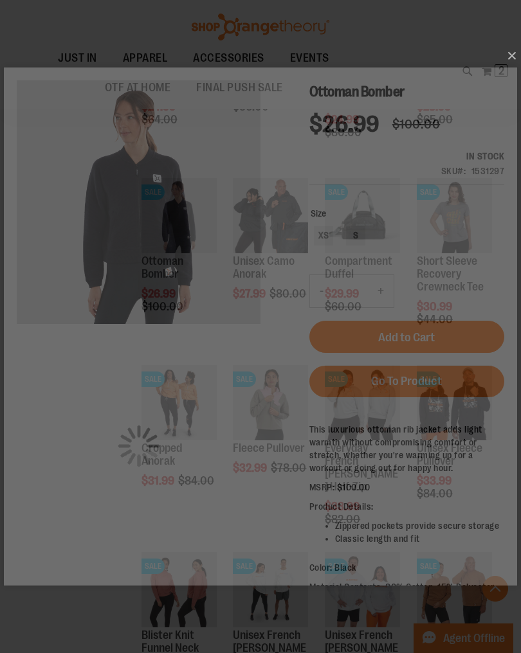
scroll to position [0, 0]
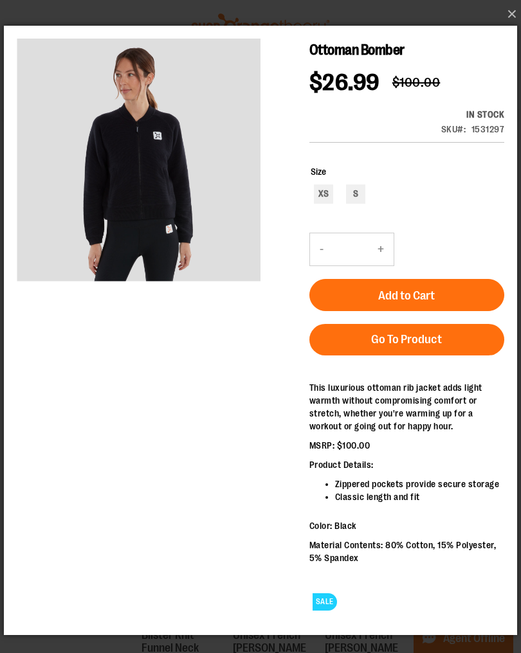
click at [509, 28] on button "×" at bounding box center [264, 14] width 513 height 28
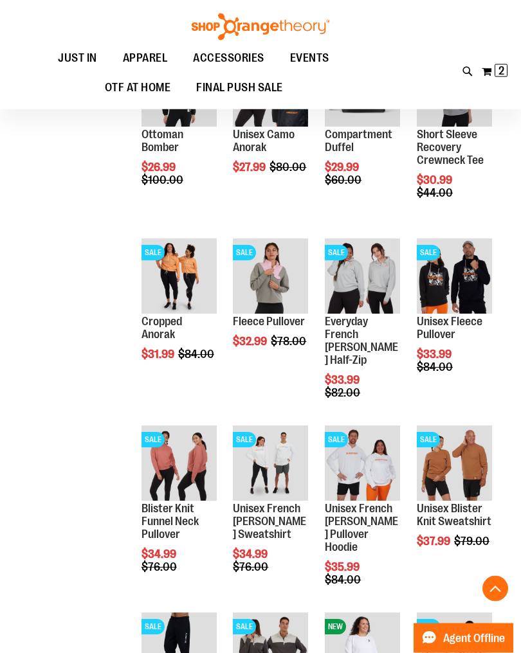
scroll to position [1036, 0]
click at [367, 470] on span "Quickview" at bounding box center [355, 486] width 61 height 33
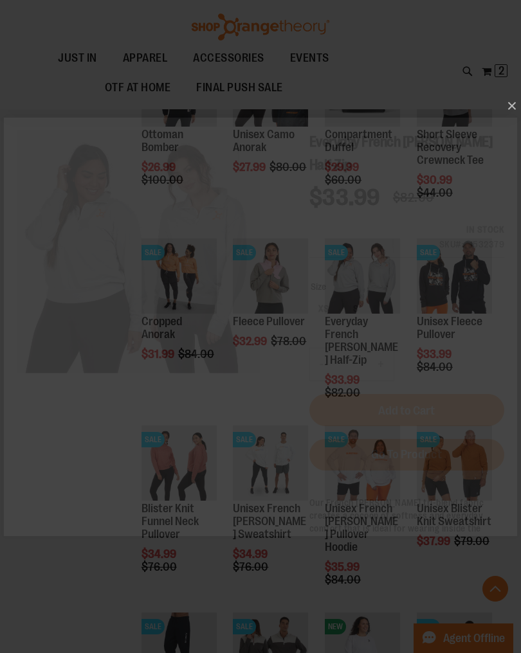
scroll to position [0, 0]
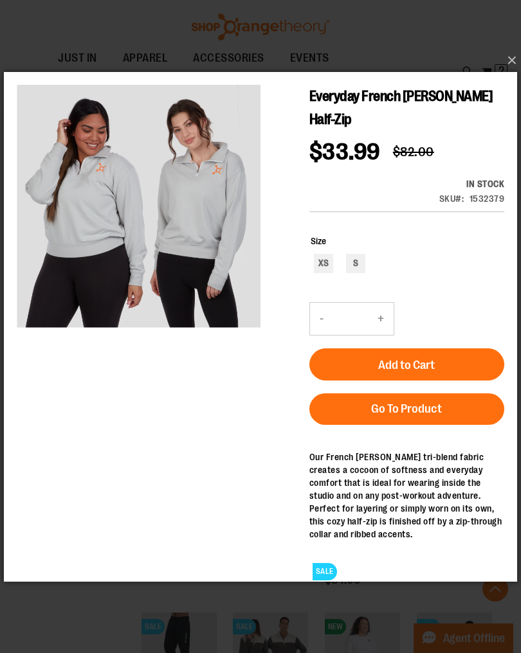
click at [508, 74] on button "×" at bounding box center [264, 60] width 513 height 28
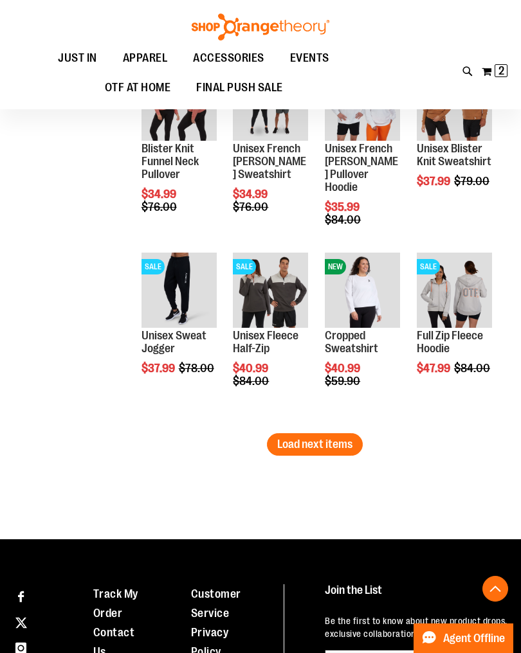
scroll to position [1414, 0]
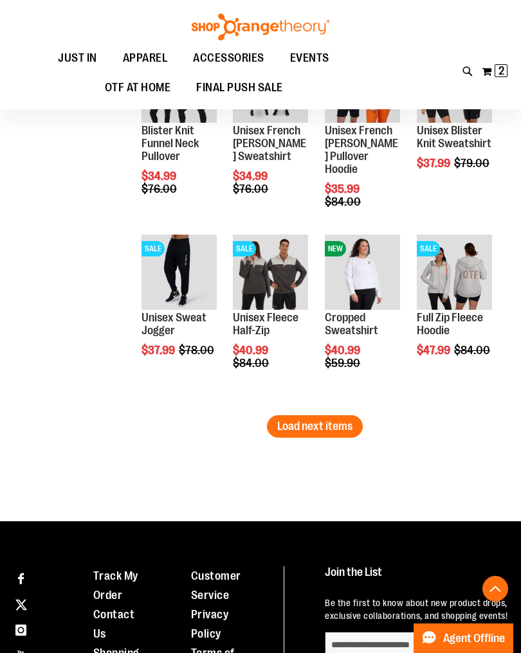
click at [336, 426] on span "Load next items" at bounding box center [314, 426] width 75 height 13
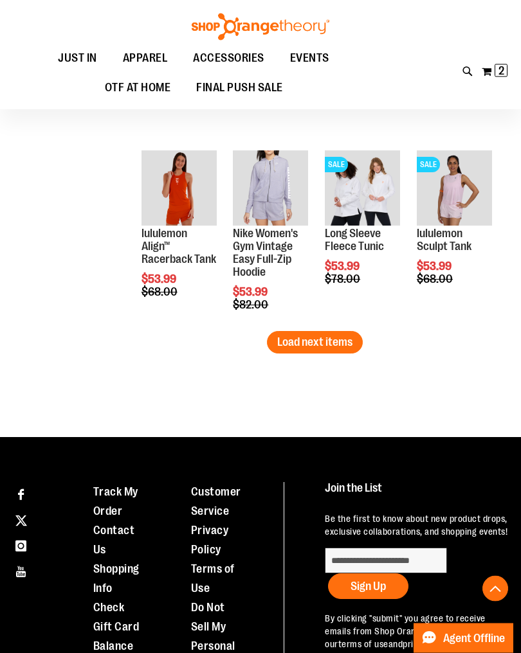
scroll to position [2060, 0]
click at [333, 343] on span "Load next items" at bounding box center [314, 342] width 75 height 13
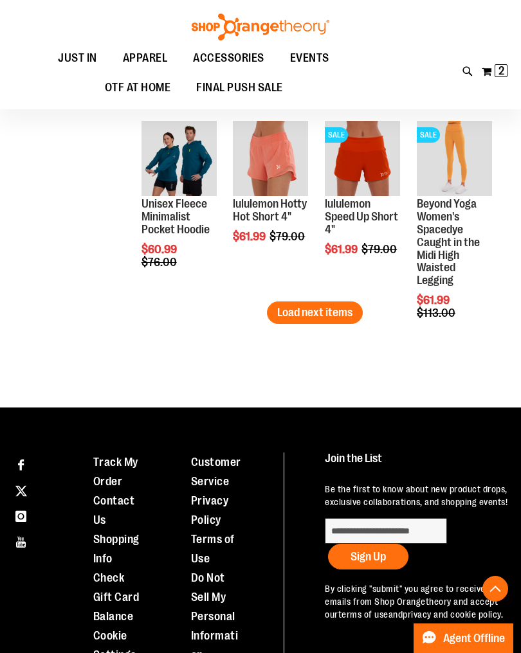
scroll to position [2662, 0]
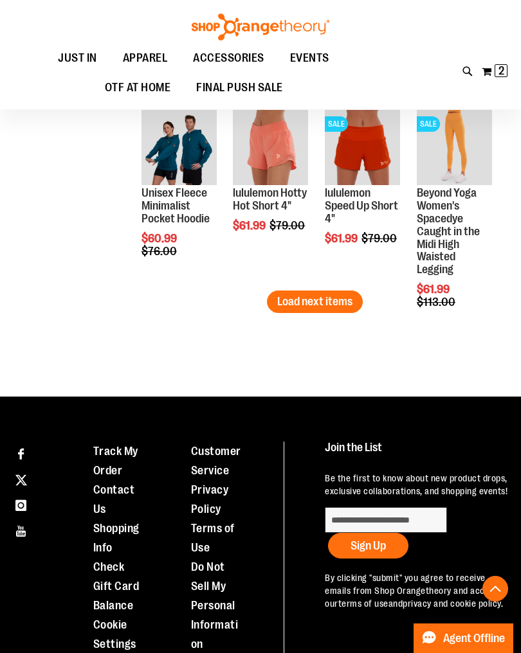
click at [327, 296] on span "Load next items" at bounding box center [314, 301] width 75 height 13
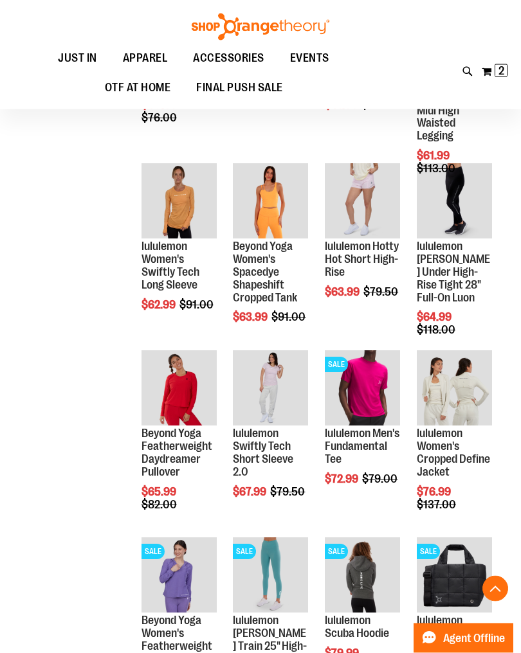
scroll to position [2789, 0]
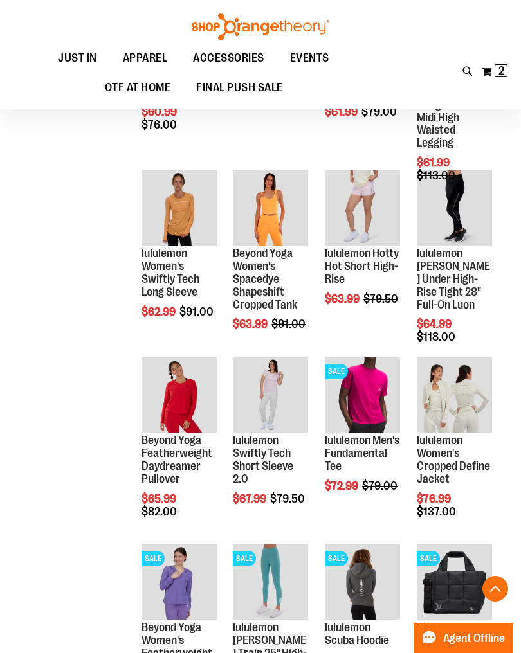
click at [507, 64] on button "My Cart 2 2 items" at bounding box center [494, 71] width 27 height 21
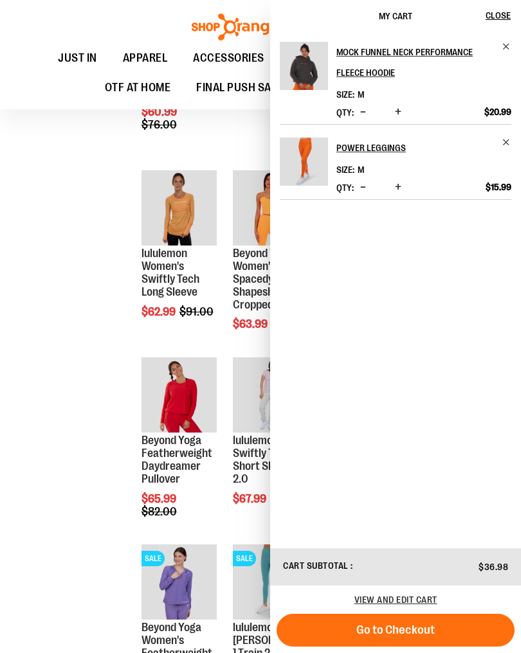
click at [438, 630] on button "Go to Checkout" at bounding box center [396, 630] width 238 height 33
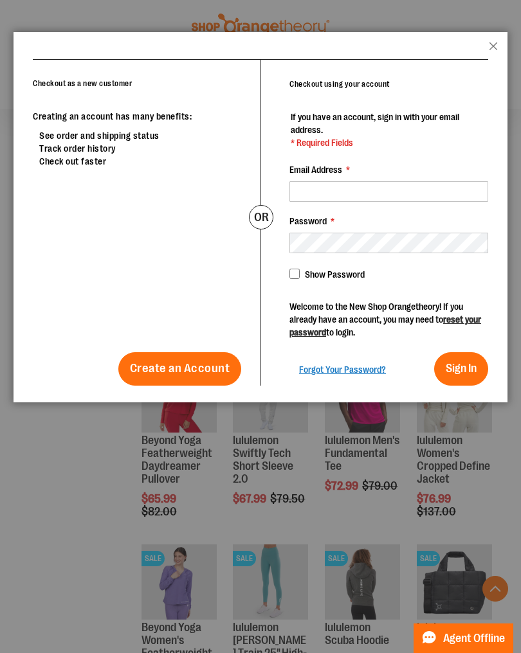
click at [495, 46] on button "Close" at bounding box center [493, 50] width 9 height 17
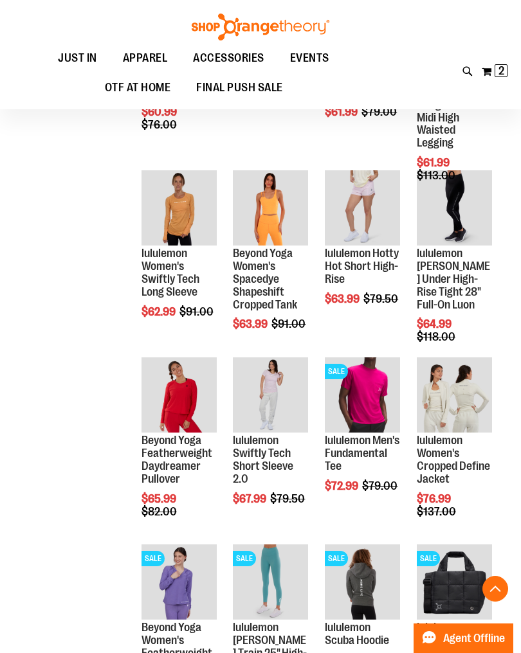
click at [505, 73] on span "2 2 items" at bounding box center [501, 70] width 13 height 13
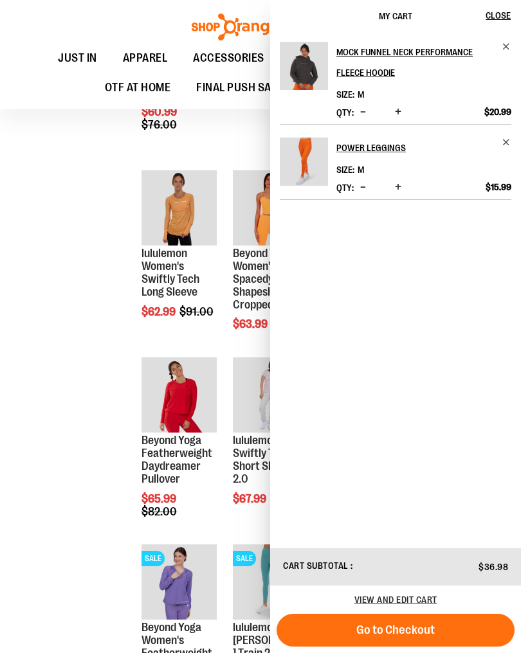
click at [403, 595] on span "View and edit cart" at bounding box center [395, 600] width 83 height 10
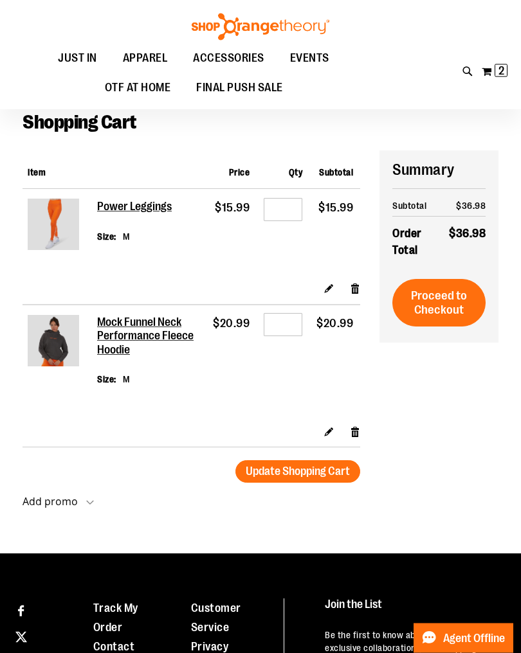
scroll to position [31, 0]
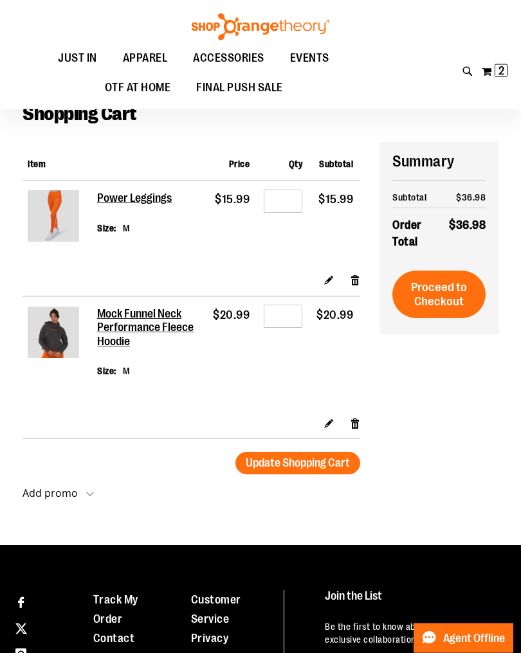
click at [460, 283] on span "Proceed to Checkout" at bounding box center [439, 295] width 56 height 28
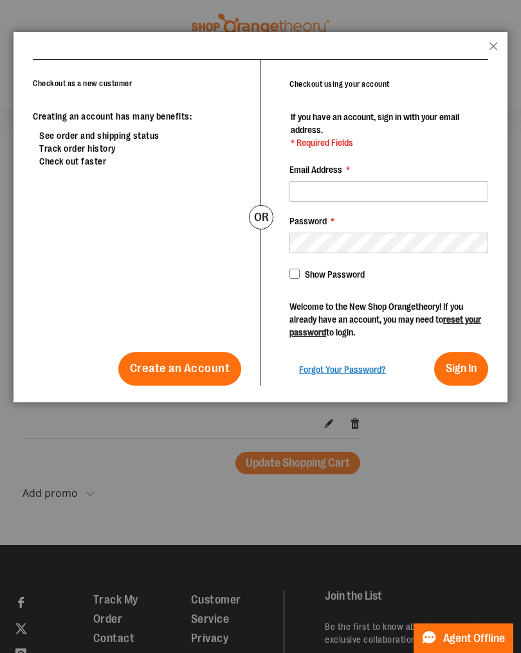
click at [491, 50] on button "Close" at bounding box center [493, 50] width 9 height 17
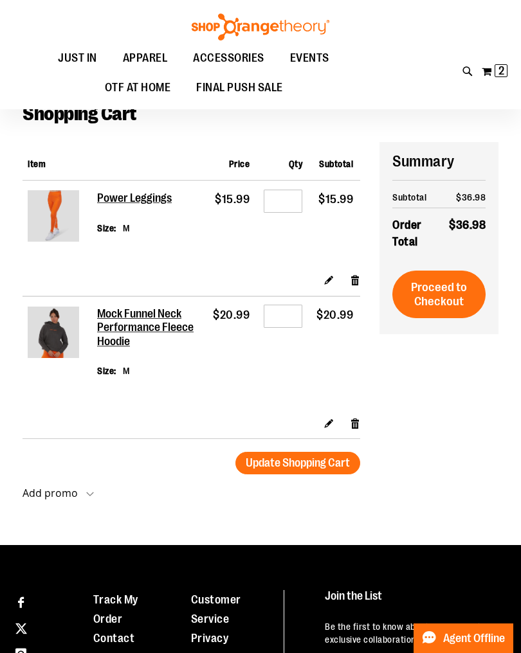
scroll to position [0, 0]
